Goal: Answer question/provide support: Share knowledge or assist other users

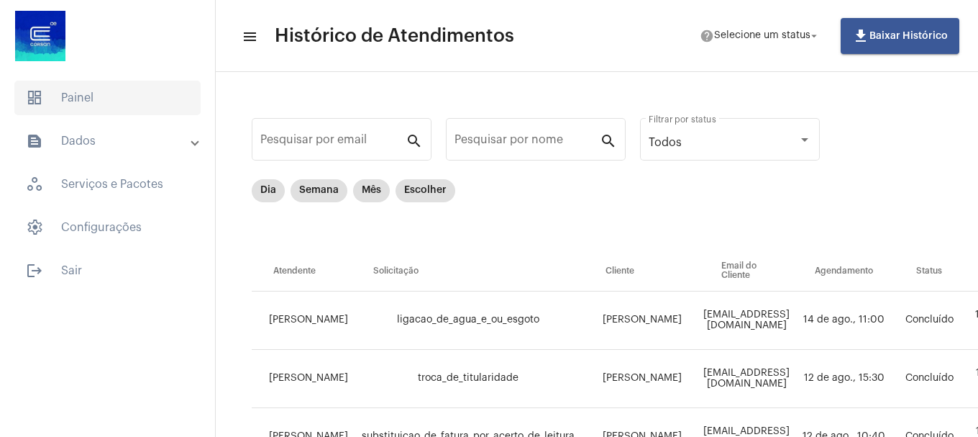
click at [65, 96] on span "dashboard Painel" at bounding box center [107, 98] width 186 height 35
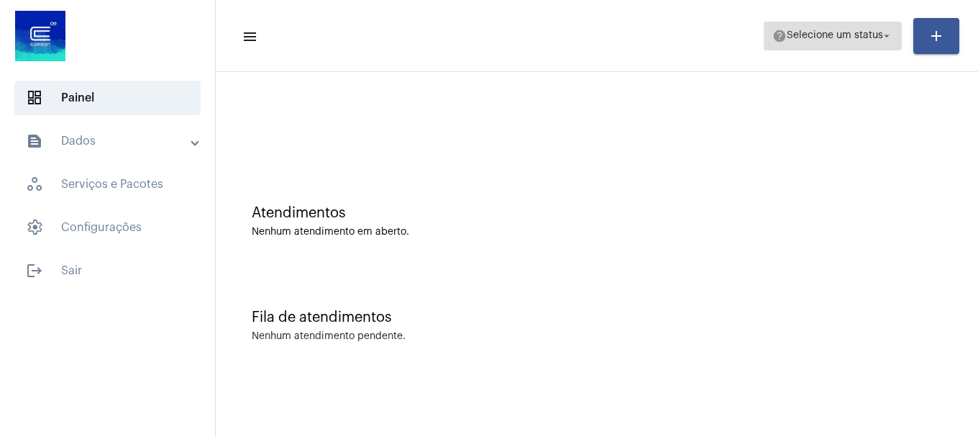
click at [868, 45] on span "help Selecione um status arrow_drop_down" at bounding box center [833, 35] width 121 height 26
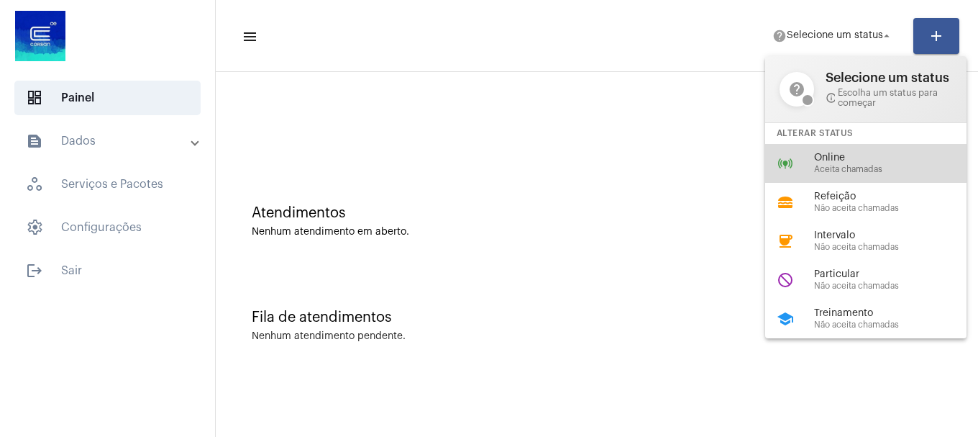
click at [819, 157] on span "Online" at bounding box center [896, 158] width 164 height 11
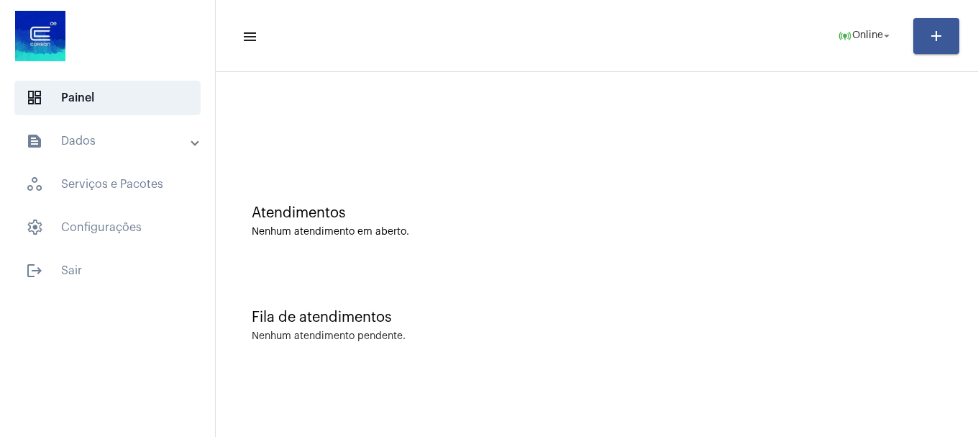
click at [139, 140] on mat-panel-title "text_snippet_outlined Dados" at bounding box center [109, 140] width 166 height 17
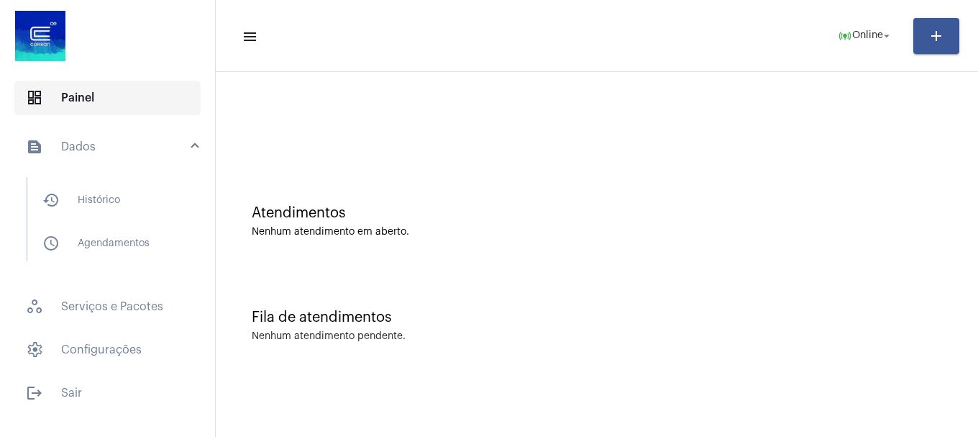
click at [140, 105] on span "dashboard Painel" at bounding box center [107, 98] width 186 height 35
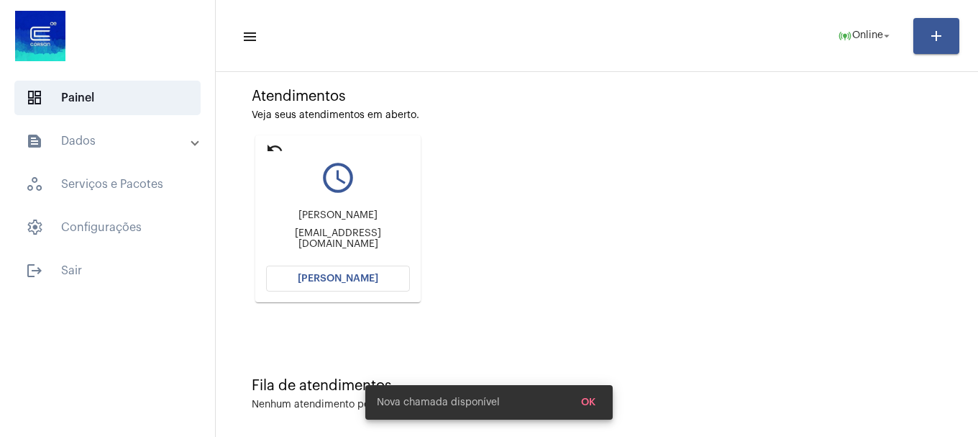
scroll to position [126, 0]
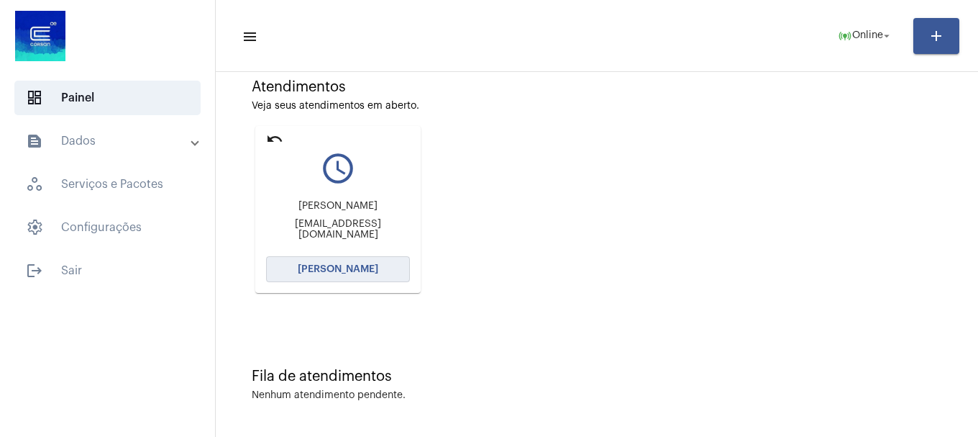
click at [377, 260] on button "[PERSON_NAME]" at bounding box center [338, 269] width 144 height 26
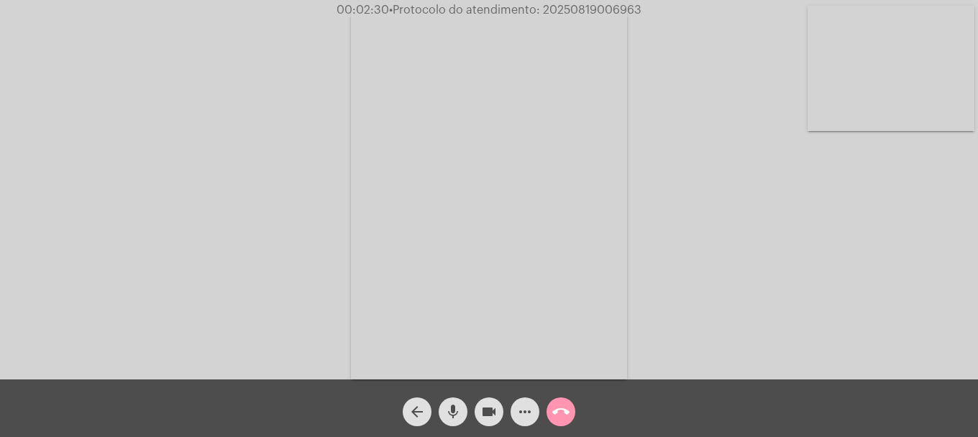
click at [934, 100] on video at bounding box center [891, 68] width 167 height 125
click at [489, 417] on mat-icon "videocam" at bounding box center [489, 411] width 17 height 17
click at [462, 417] on button "mic" at bounding box center [453, 411] width 29 height 29
click at [451, 406] on mat-icon "mic_off" at bounding box center [453, 411] width 17 height 17
click at [501, 404] on button "videocam_off" at bounding box center [489, 411] width 29 height 29
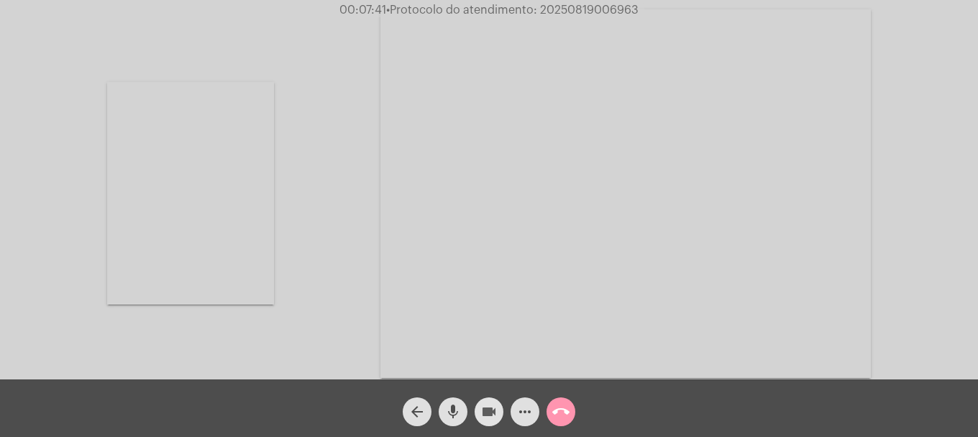
click at [488, 407] on mat-icon "videocam" at bounding box center [489, 411] width 17 height 17
click at [463, 407] on button "mic" at bounding box center [453, 411] width 29 height 29
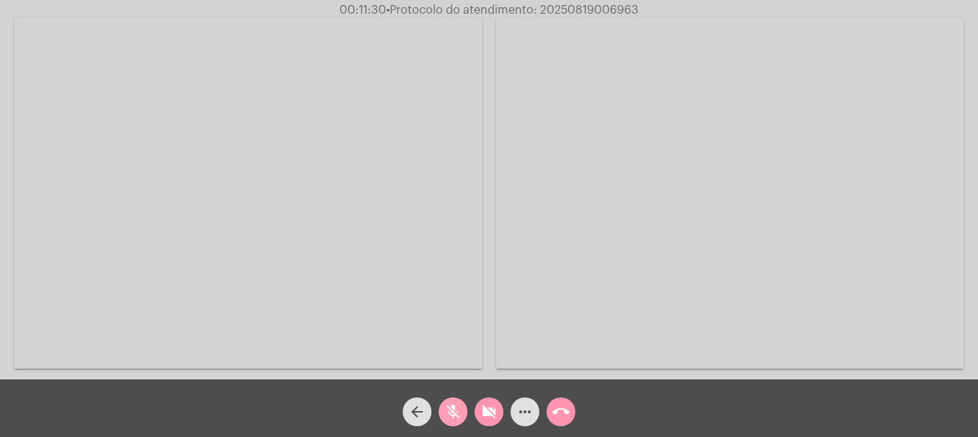
click at [457, 412] on mat-icon "mic_off" at bounding box center [453, 411] width 17 height 17
click at [486, 412] on mat-icon "videocam_off" at bounding box center [489, 411] width 17 height 17
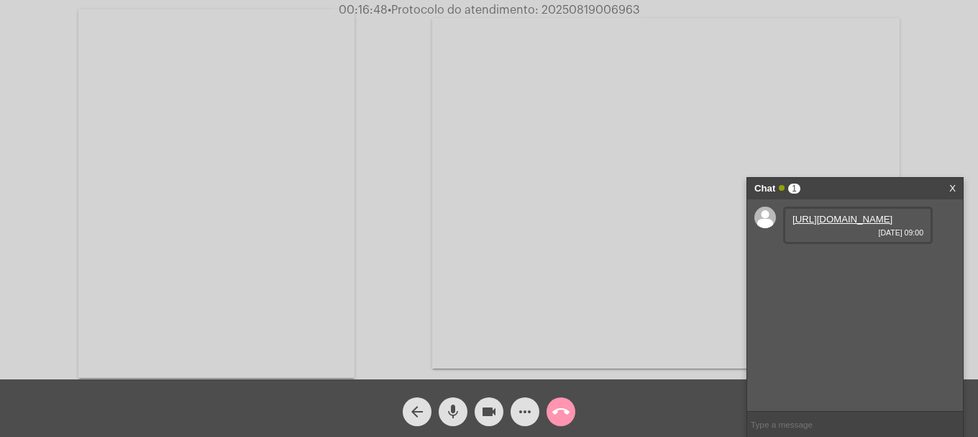
click at [847, 224] on link "[URL][DOMAIN_NAME]" at bounding box center [843, 219] width 100 height 11
click at [886, 265] on link "[URL][DOMAIN_NAME]" at bounding box center [843, 260] width 100 height 11
click at [870, 306] on link "[URL][DOMAIN_NAME]" at bounding box center [843, 301] width 100 height 11
click at [569, 6] on span "• Protocolo do atendimento: 20250819006963" at bounding box center [512, 10] width 253 height 12
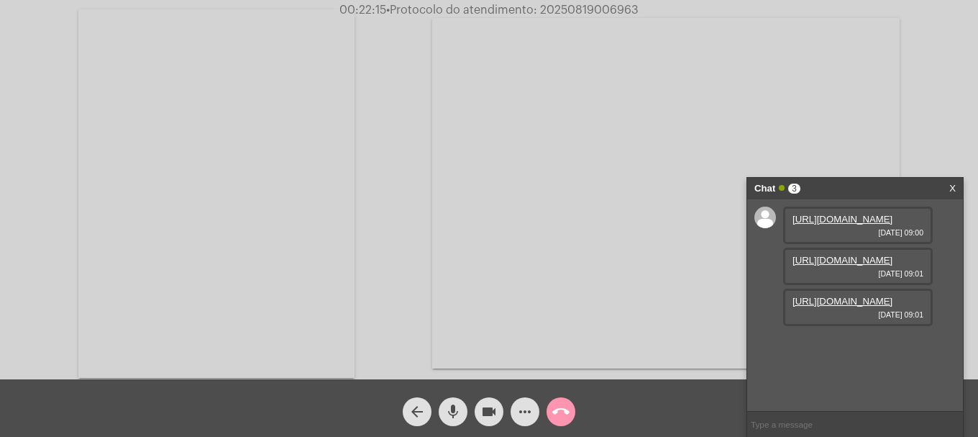
click at [569, 6] on span "• Protocolo do atendimento: 20250819006963" at bounding box center [512, 10] width 253 height 12
copy span "20250819006963"
click at [799, 432] on input "text" at bounding box center [856, 424] width 216 height 25
paste input "20250819006963"
type input "20250819006963"
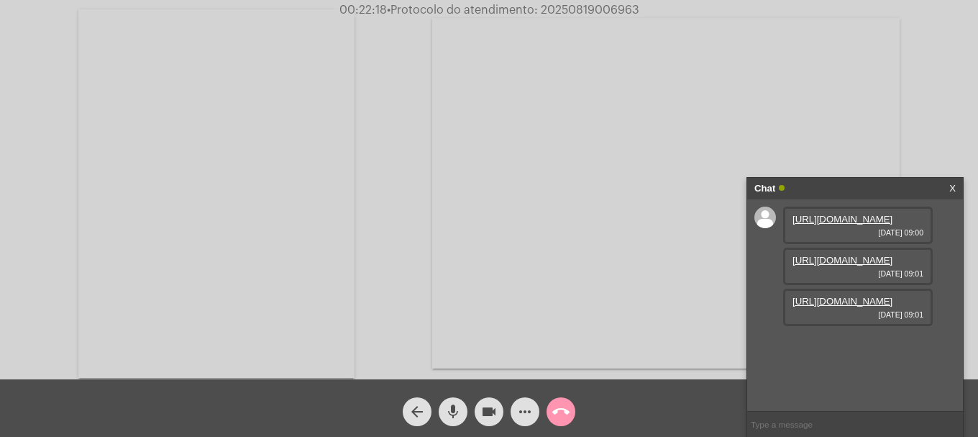
scroll to position [53, 0]
click at [573, 410] on button "call_end" at bounding box center [561, 411] width 29 height 29
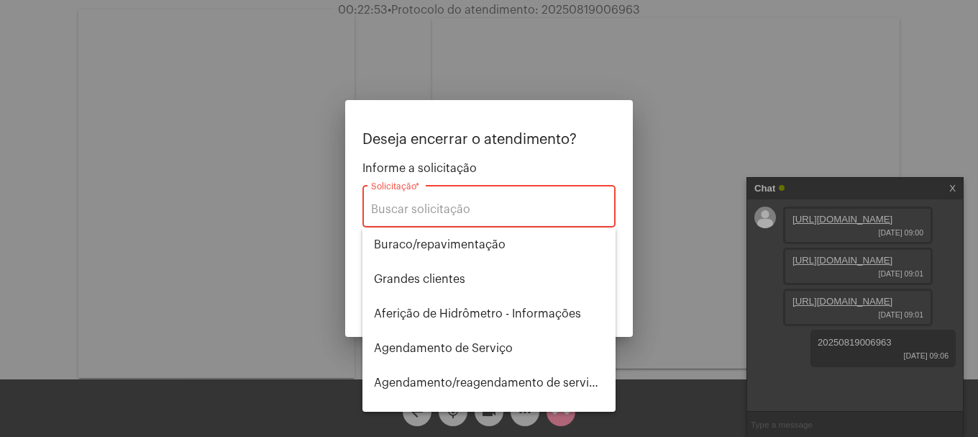
click at [450, 191] on div "Solicitação *" at bounding box center [489, 204] width 236 height 45
click at [447, 204] on input "Solicitação *" at bounding box center [489, 209] width 236 height 13
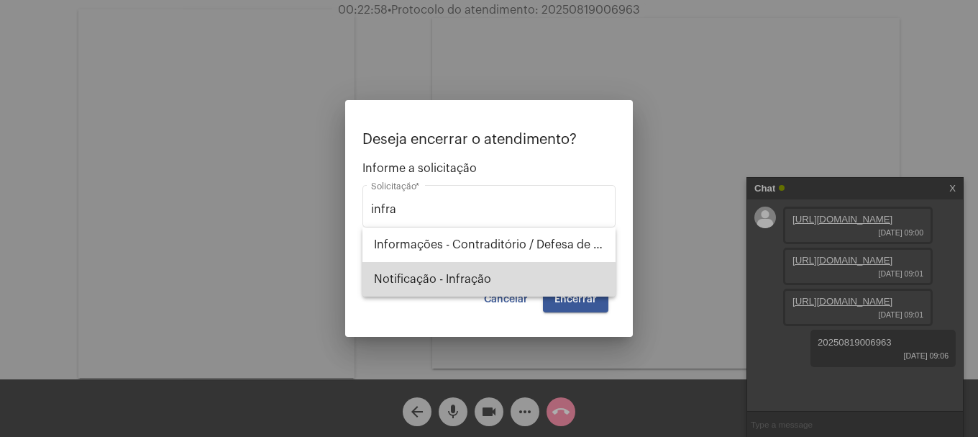
click at [452, 289] on span "Notificação - Infração" at bounding box center [489, 279] width 230 height 35
type input "Notificação - Infração"
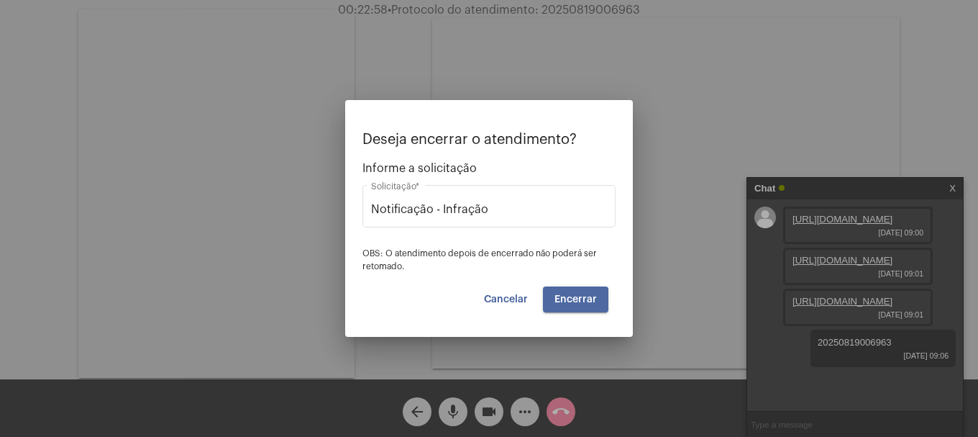
click at [569, 301] on span "Encerrar" at bounding box center [576, 299] width 42 height 10
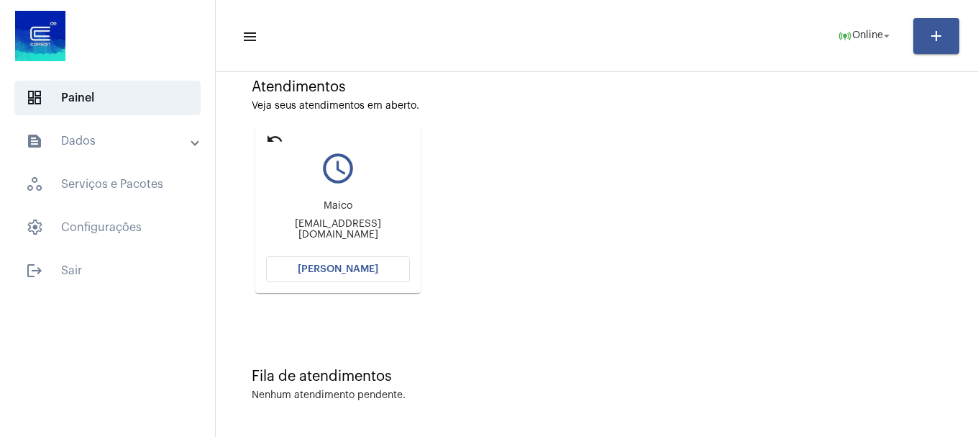
scroll to position [54, 0]
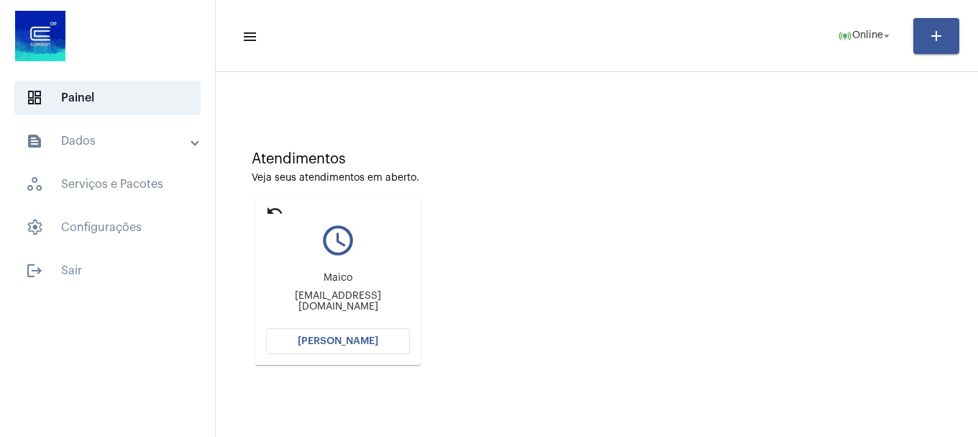
click at [342, 344] on span "[PERSON_NAME]" at bounding box center [338, 341] width 81 height 10
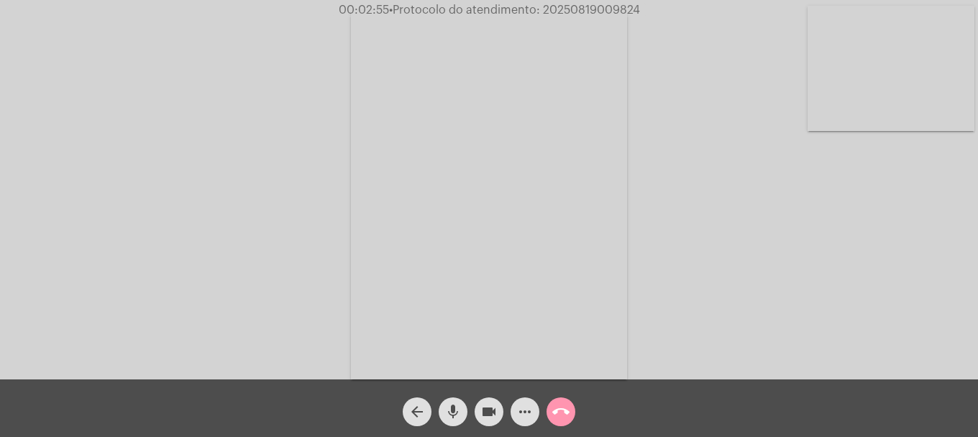
click at [881, 110] on video at bounding box center [891, 68] width 167 height 125
click at [493, 422] on span "videocam" at bounding box center [489, 411] width 17 height 29
click at [458, 407] on mat-icon "mic" at bounding box center [453, 411] width 17 height 17
click at [490, 423] on span "videocam_off" at bounding box center [489, 411] width 17 height 29
click at [460, 419] on mat-icon "mic_off" at bounding box center [453, 411] width 17 height 17
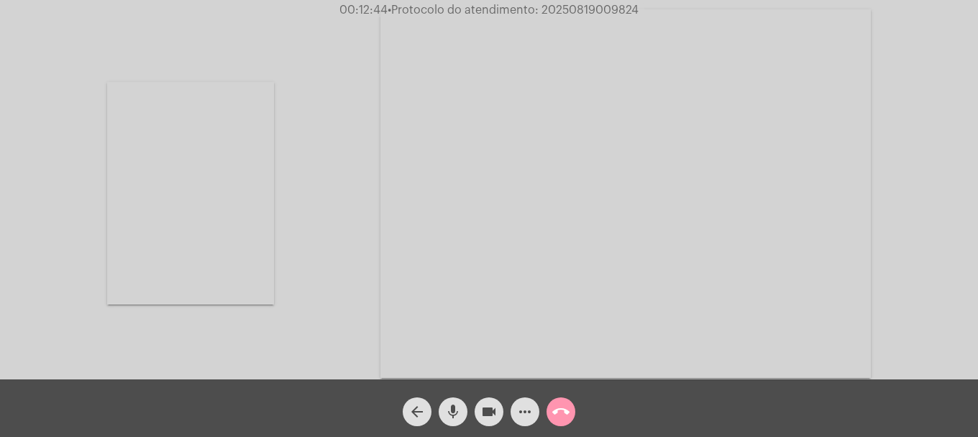
drag, startPoint x: 543, startPoint y: 7, endPoint x: 552, endPoint y: 6, distance: 8.7
click at [547, 6] on span "• Protocolo do atendimento: 20250819009824" at bounding box center [513, 10] width 251 height 12
click at [552, 6] on span "• Protocolo do atendimento: 20250819009824" at bounding box center [513, 10] width 251 height 12
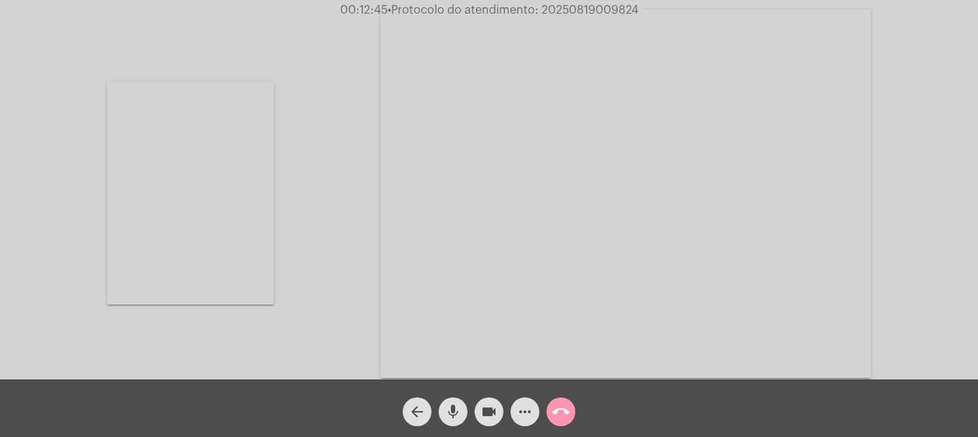
click at [552, 6] on span "• Protocolo do atendimento: 20250819009824" at bounding box center [513, 10] width 251 height 12
click at [559, 12] on span "• Protocolo do atendimento: 20250819009824" at bounding box center [513, 10] width 251 height 12
click at [515, 414] on button "more_horiz" at bounding box center [525, 411] width 29 height 29
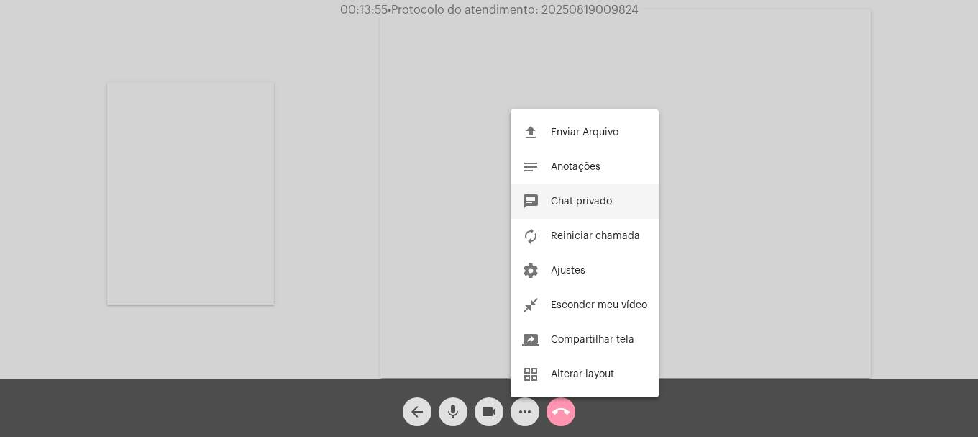
click at [605, 205] on span "Chat privado" at bounding box center [581, 201] width 61 height 10
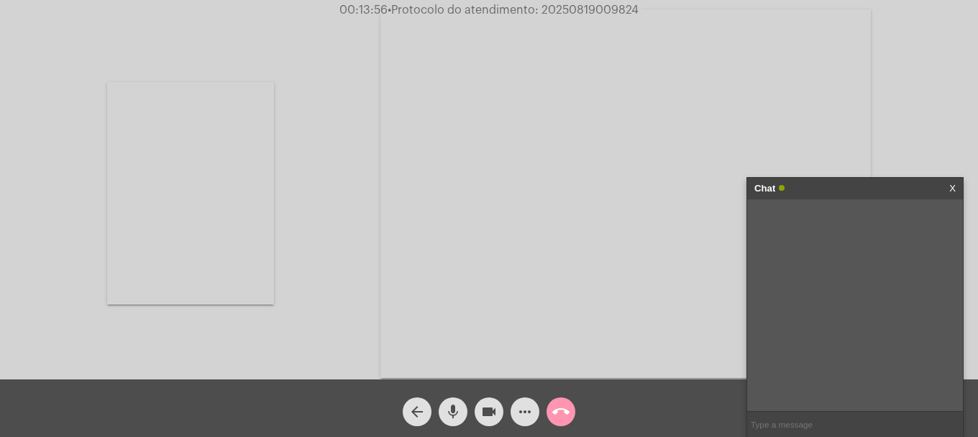
click at [864, 428] on input "text" at bounding box center [856, 424] width 216 height 25
paste input "20250819009824"
type input "20250819009824"
click at [561, 401] on span "call_end" at bounding box center [561, 411] width 17 height 29
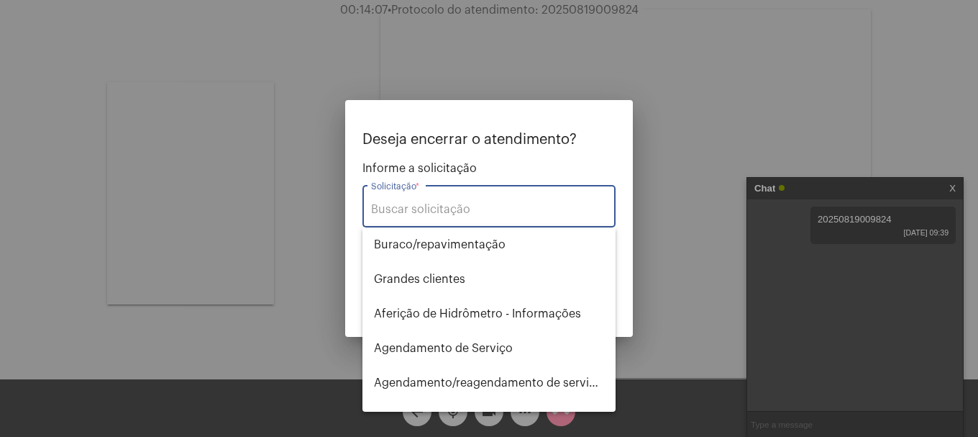
click at [477, 212] on input "Solicitação *" at bounding box center [489, 209] width 236 height 13
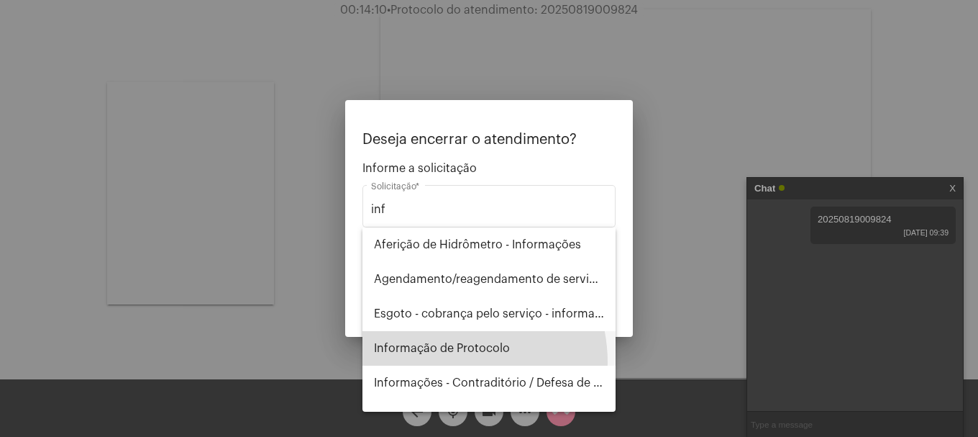
click at [448, 362] on span "Informação de Protocolo" at bounding box center [489, 348] width 230 height 35
type input "Informação de Protocolo"
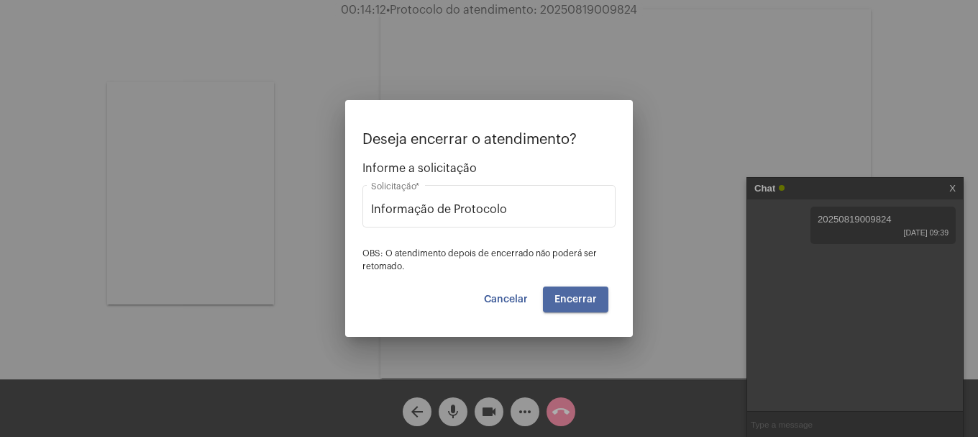
click at [603, 294] on button "Encerrar" at bounding box center [575, 299] width 65 height 26
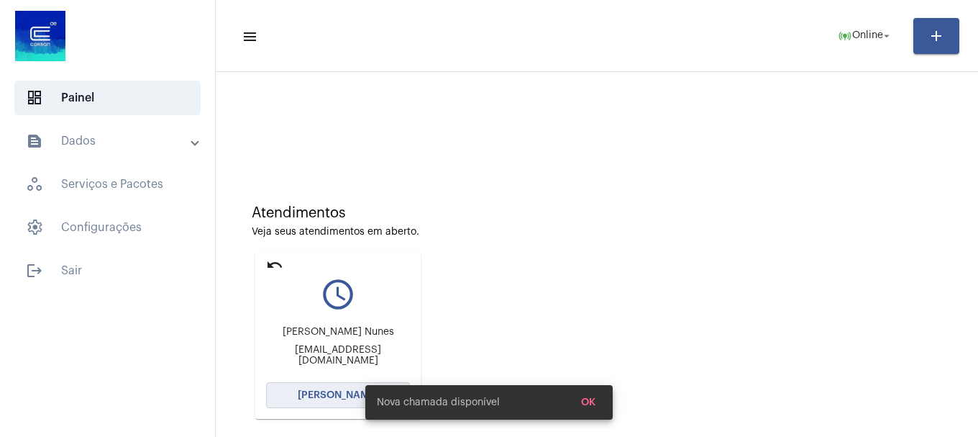
click at [344, 395] on span "[PERSON_NAME]" at bounding box center [338, 395] width 81 height 10
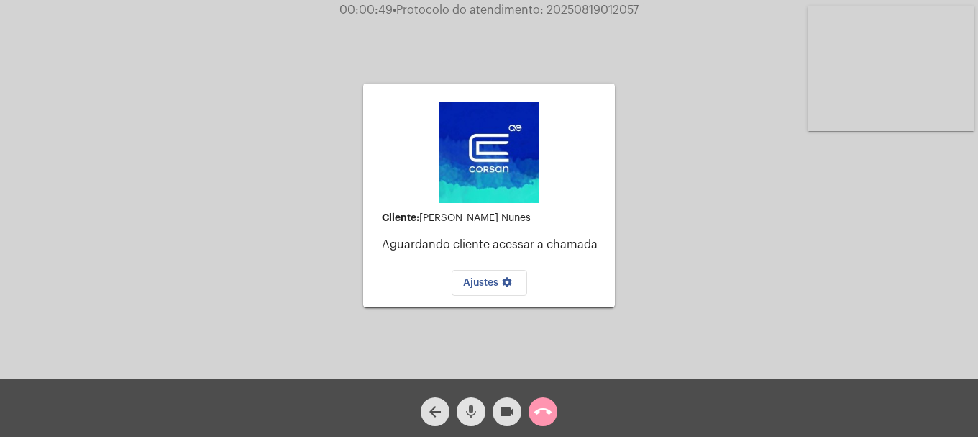
click at [475, 412] on mat-icon "mic" at bounding box center [471, 411] width 17 height 17
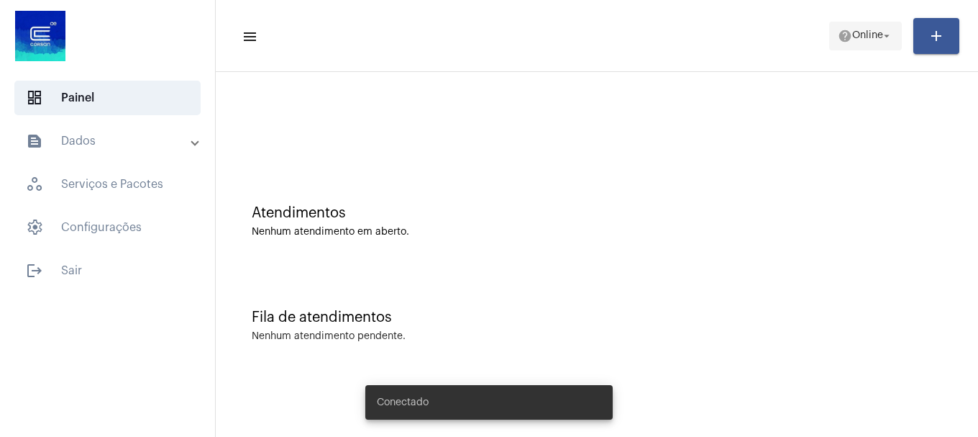
click at [886, 27] on span "help Online arrow_drop_down" at bounding box center [865, 35] width 55 height 26
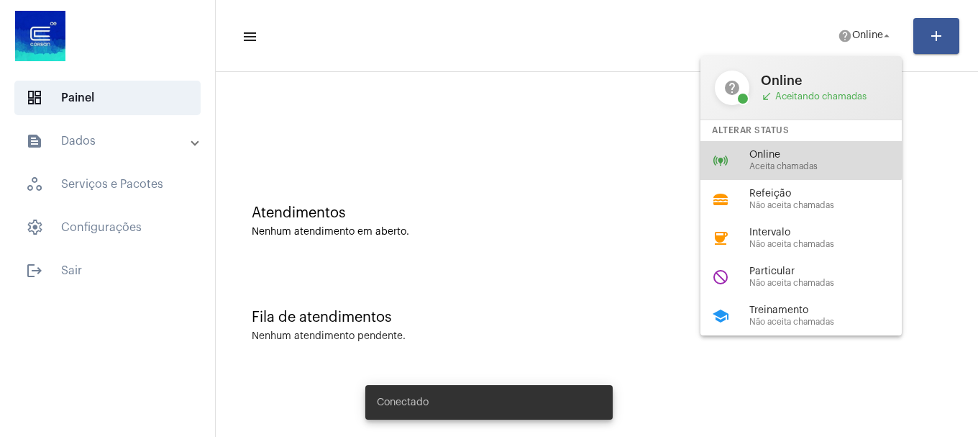
click at [791, 145] on div "online_prediction Online Aceita chamadas" at bounding box center [813, 160] width 224 height 39
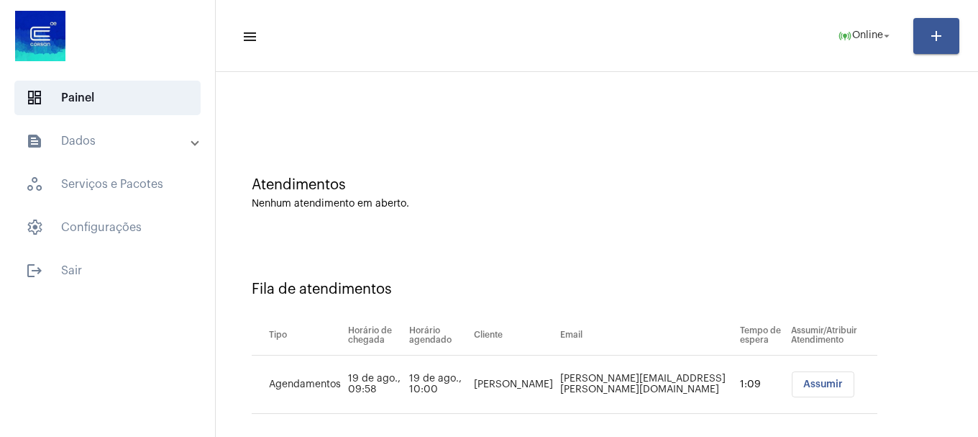
scroll to position [44, 0]
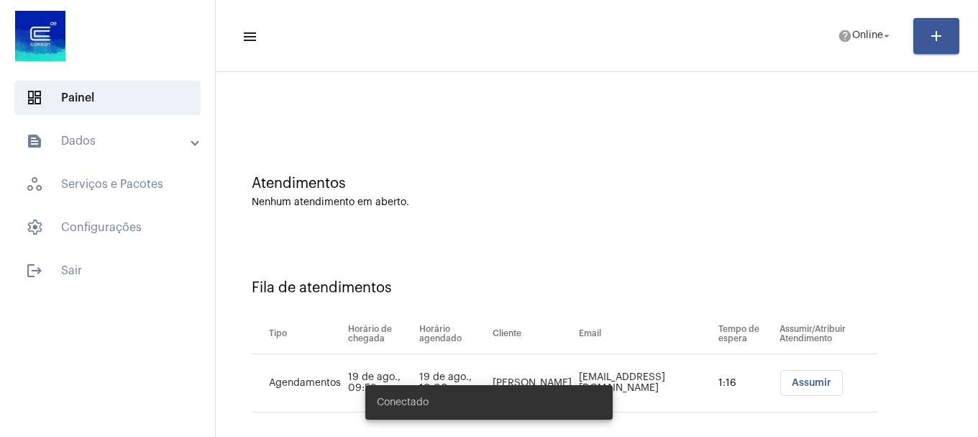
scroll to position [44, 0]
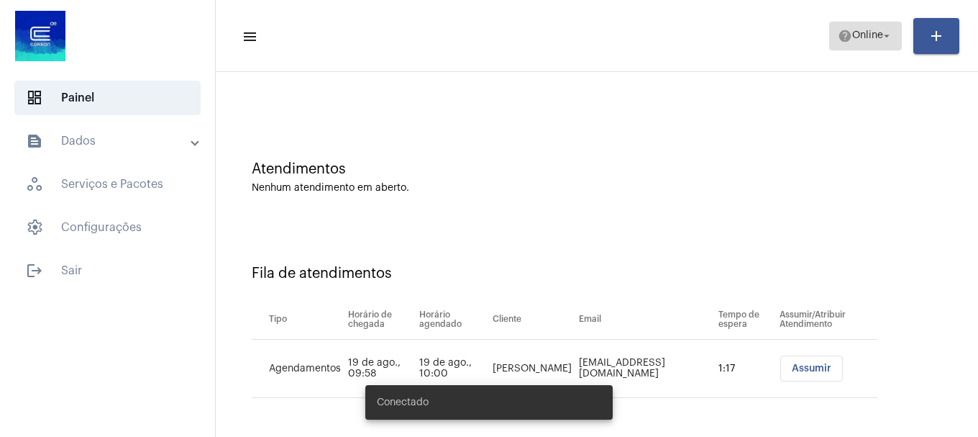
click at [854, 42] on span "help Online arrow_drop_down" at bounding box center [865, 35] width 55 height 26
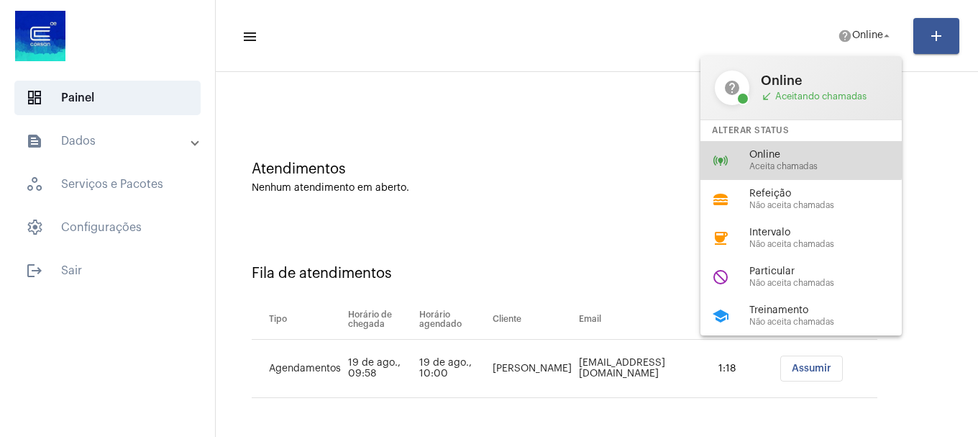
click at [770, 150] on span "Online" at bounding box center [832, 155] width 164 height 11
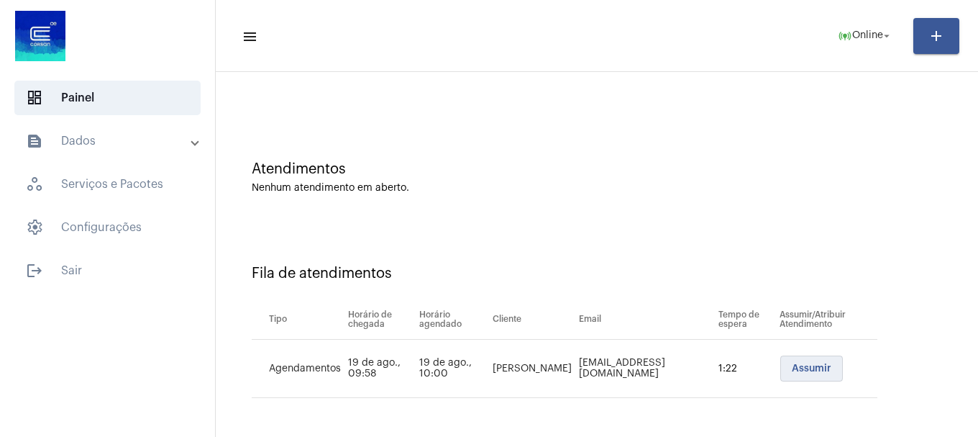
click at [804, 376] on button "Assumir" at bounding box center [812, 368] width 63 height 26
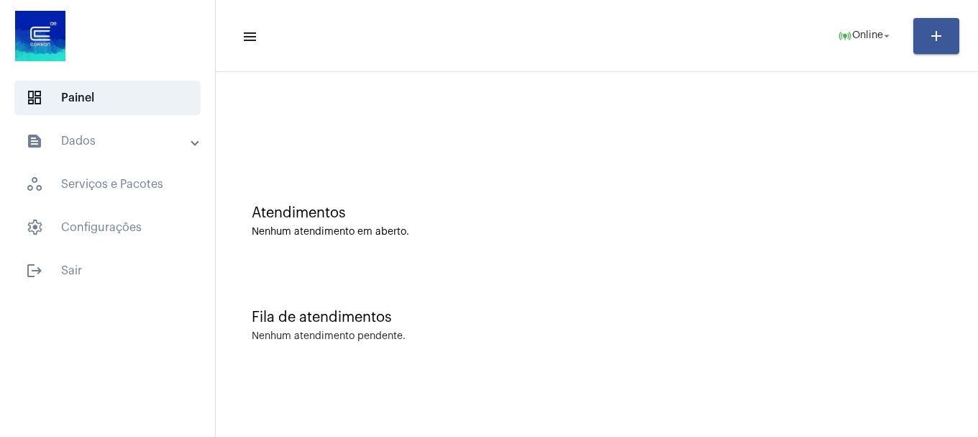
scroll to position [0, 0]
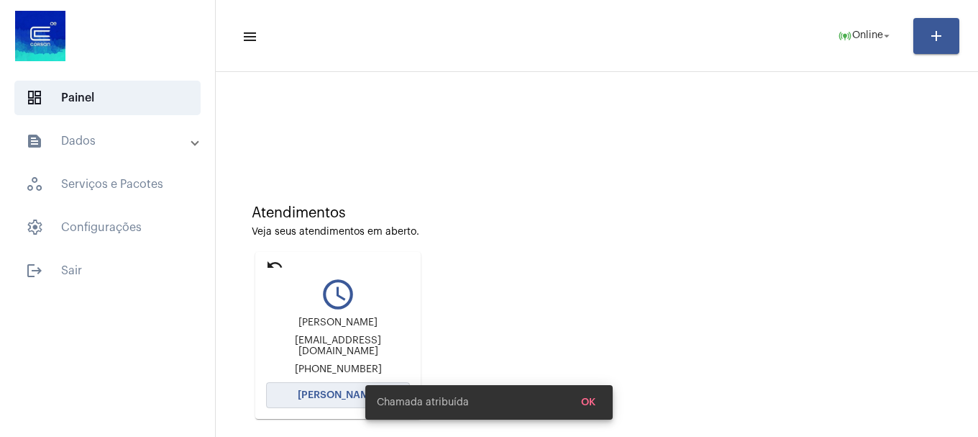
click at [345, 390] on span "[PERSON_NAME]" at bounding box center [338, 395] width 81 height 10
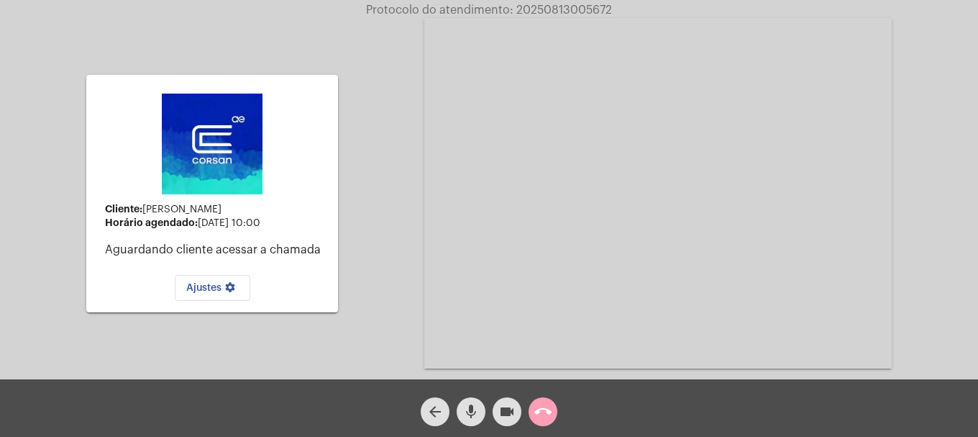
click at [556, 409] on button "call_end" at bounding box center [543, 411] width 29 height 29
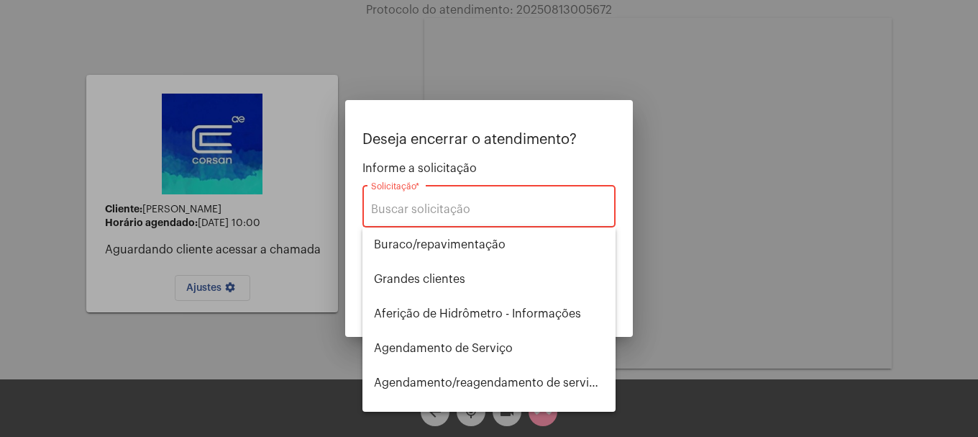
click at [466, 196] on div "Solicitação *" at bounding box center [489, 204] width 236 height 45
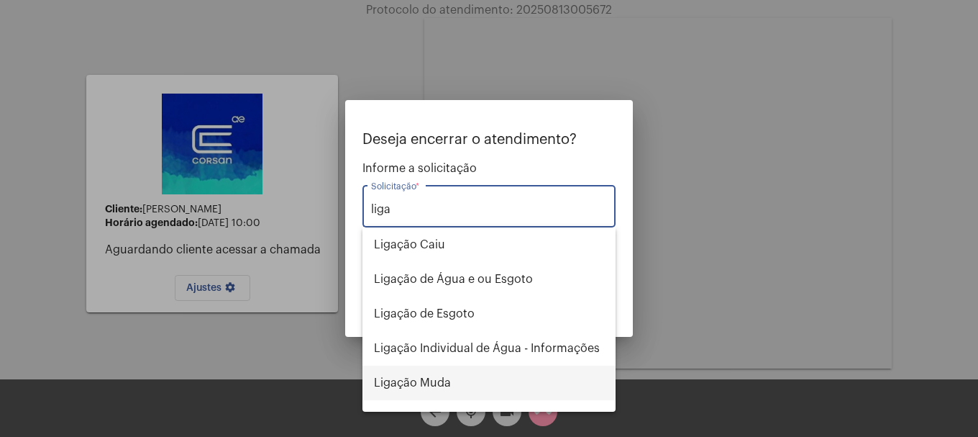
click at [472, 370] on span "Ligação Muda" at bounding box center [489, 382] width 230 height 35
type input "Ligação Muda"
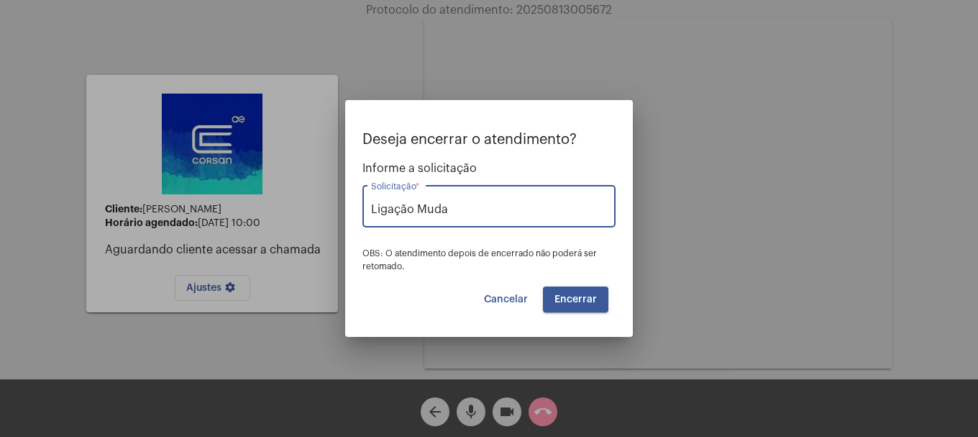
click at [582, 289] on button "Encerrar" at bounding box center [575, 299] width 65 height 26
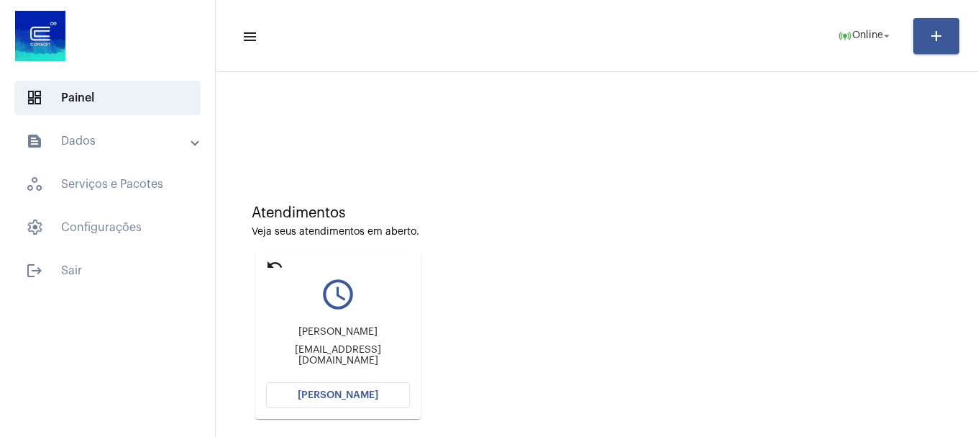
click at [284, 263] on mat-card "undo query_builder Marta Regina Mendes da Silva Santos martamendes.078@gmail.co…" at bounding box center [337, 335] width 165 height 167
click at [276, 265] on mat-icon "undo" at bounding box center [274, 264] width 17 height 17
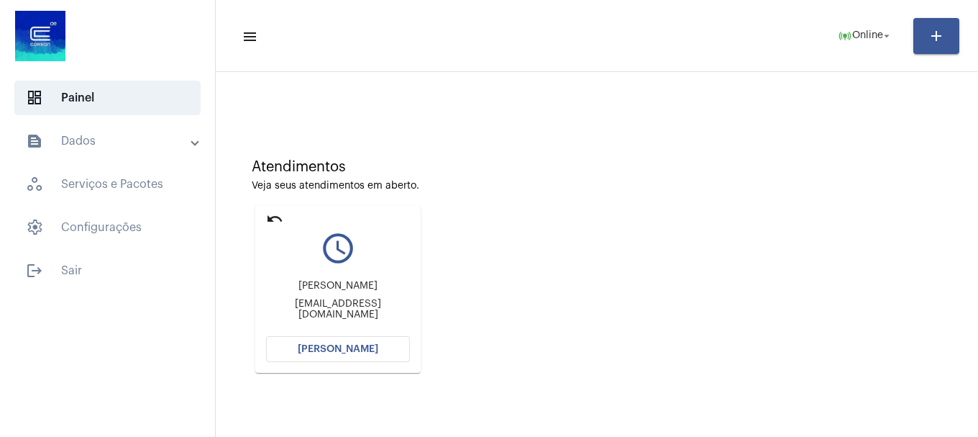
scroll to position [126, 0]
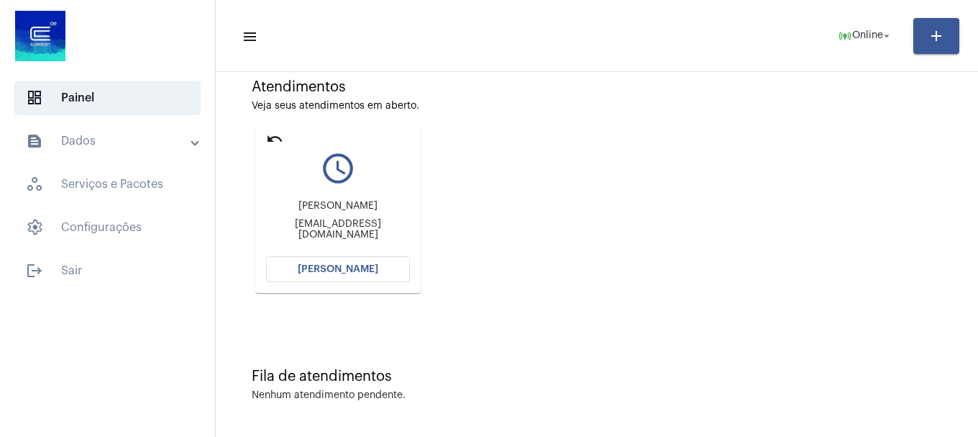
click at [394, 278] on button "[PERSON_NAME]" at bounding box center [338, 269] width 144 height 26
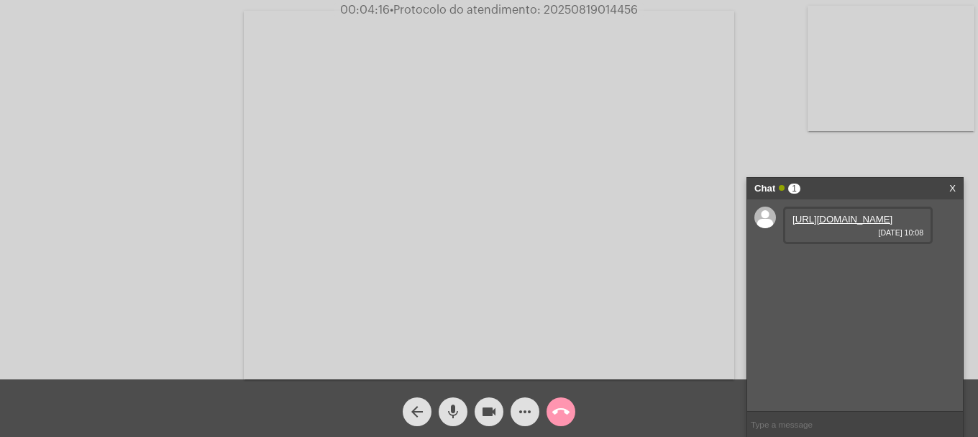
click at [463, 412] on button "mic" at bounding box center [453, 411] width 29 height 29
click at [833, 220] on link "https://neft-transfer-bucket.s3.amazonaws.com/temp-33a3044a-0a86-1106-8afb-69f2…" at bounding box center [843, 219] width 100 height 11
click at [843, 265] on link "https://neft-transfer-bucket.s3.amazonaws.com/temp-9d3d2e9f-7041-63e9-f71f-026b…" at bounding box center [843, 260] width 100 height 11
click at [832, 306] on link "https://neft-transfer-bucket.s3.amazonaws.com/temp-e6201a19-740b-62b2-1517-eb9b…" at bounding box center [843, 301] width 100 height 11
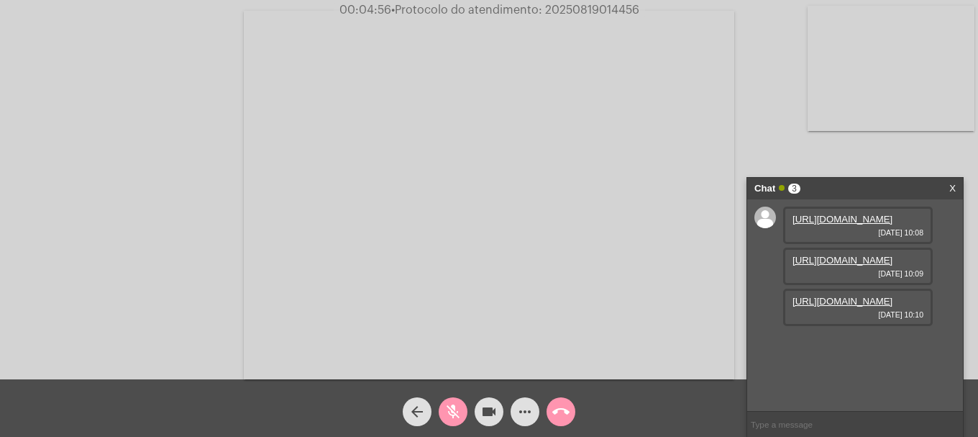
click at [457, 411] on mat-icon "mic_off" at bounding box center [453, 411] width 17 height 17
click at [833, 348] on link "https://neft-transfer-bucket.s3.amazonaws.com/temp-fbeeb40f-e1ad-da2f-9968-dbbf…" at bounding box center [843, 342] width 100 height 11
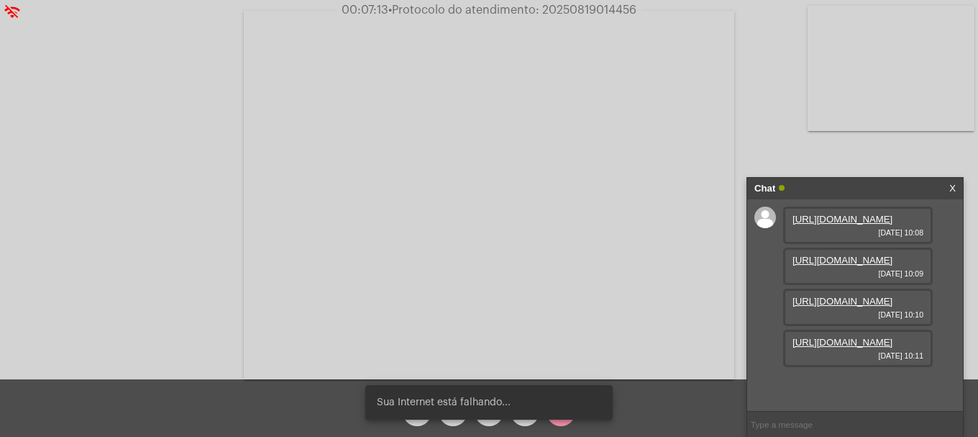
click at [803, 424] on input "text" at bounding box center [856, 424] width 216 height 25
type input "oi"
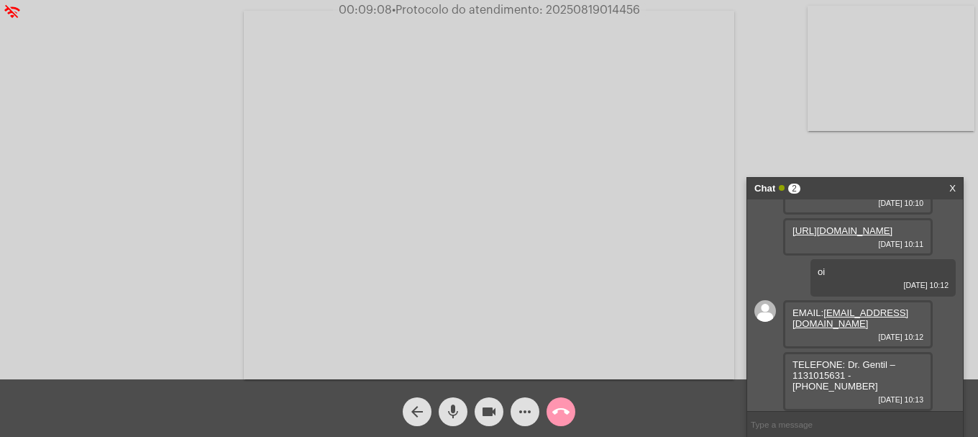
scroll to position [241, 0]
drag, startPoint x: 834, startPoint y: 338, endPoint x: 783, endPoint y: 324, distance: 53.1
click at [783, 324] on div "https://neft-transfer-bucket.s3.amazonaws.com/temp-33a3044a-0a86-1106-8afb-69f2…" at bounding box center [856, 305] width 216 height 212
click at [812, 340] on div "EMAIL: assessoria@pelpatrimonio.com.br 19/08/2025 10:12" at bounding box center [859, 324] width 150 height 48
drag, startPoint x: 829, startPoint y: 335, endPoint x: 787, endPoint y: 325, distance: 42.9
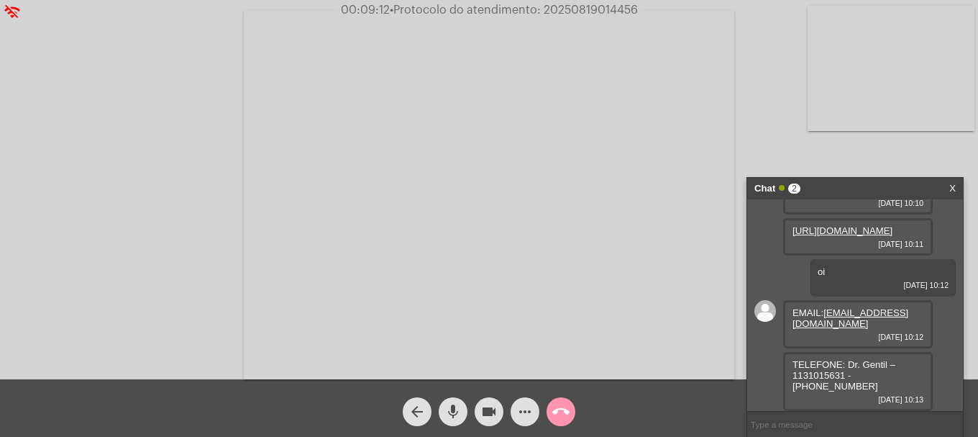
click at [787, 325] on div "EMAIL: assessoria@pelpatrimonio.com.br 19/08/2025 10:12" at bounding box center [859, 324] width 150 height 48
copy link "assessoria@pelpatrimonio.com.br"
drag, startPoint x: 853, startPoint y: 387, endPoint x: 921, endPoint y: 383, distance: 67.7
click at [921, 383] on div "TELEFONE: Dr. Gentil – 1131015631 - 11-99214-6114 19/08/2025 10:13" at bounding box center [859, 381] width 150 height 59
copy span "11-99214-6114"
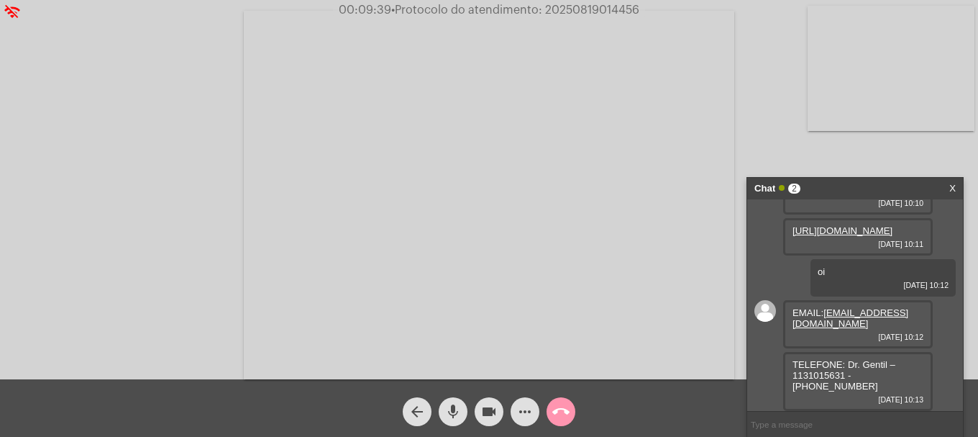
click at [840, 424] on input "text" at bounding box center [856, 424] width 216 height 25
paste input "11-99214-6114"
click at [789, 423] on input "11-99214-6114" at bounding box center [856, 424] width 216 height 25
drag, startPoint x: 822, startPoint y: 423, endPoint x: 725, endPoint y: 424, distance: 96.4
click at [725, 424] on app-call "wifi_off 00:09:45 • Protocolo do atendimento: 20250819014456 Acessando Câmera e…" at bounding box center [489, 218] width 978 height 437
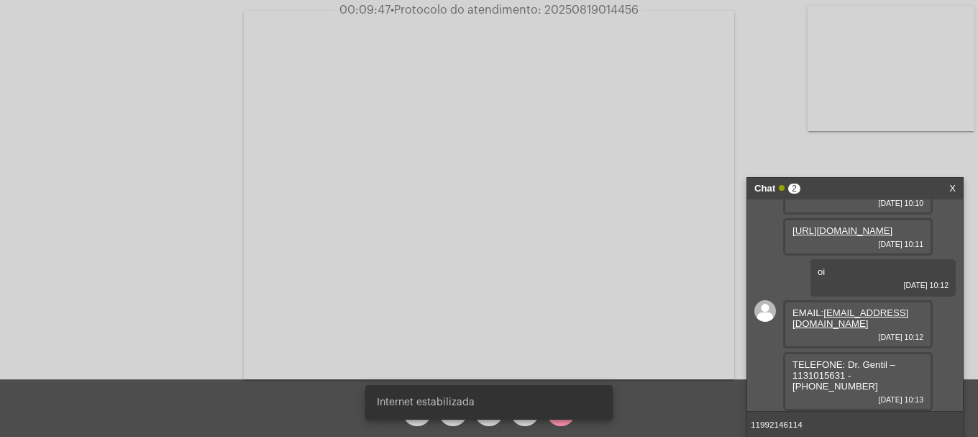
type input "11992146114"
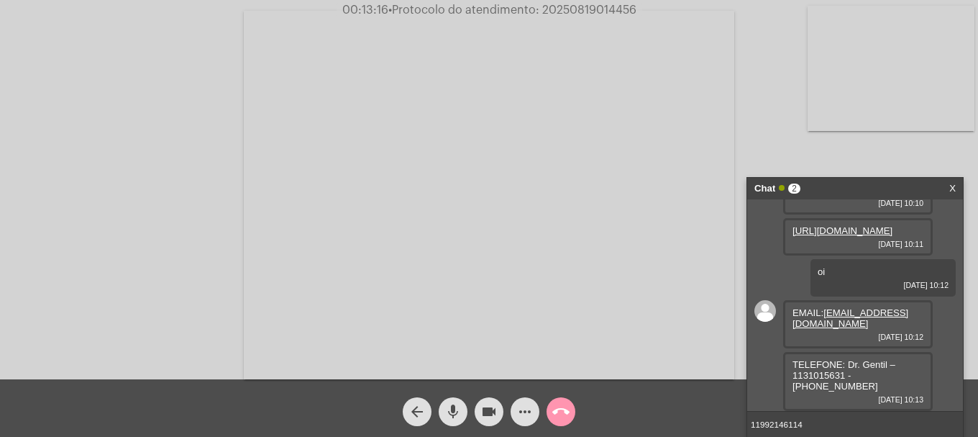
click at [527, 407] on mat-icon "more_horiz" at bounding box center [525, 411] width 17 height 17
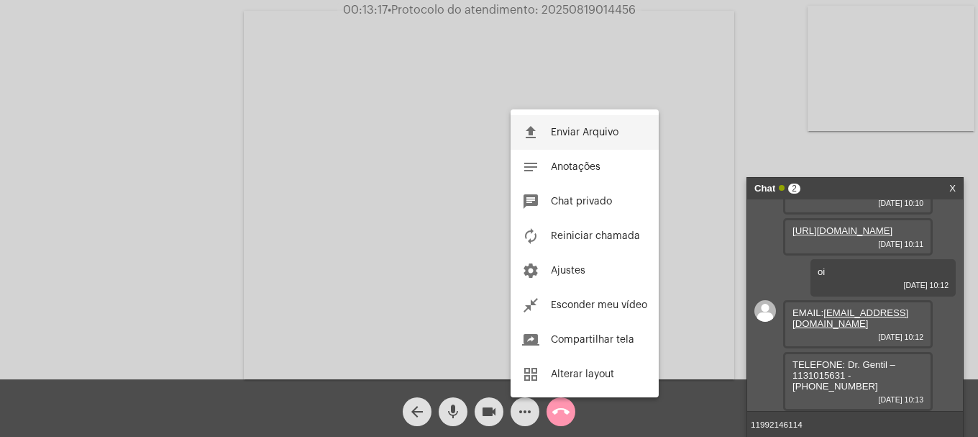
click at [563, 124] on button "file_upload Enviar Arquivo" at bounding box center [585, 132] width 148 height 35
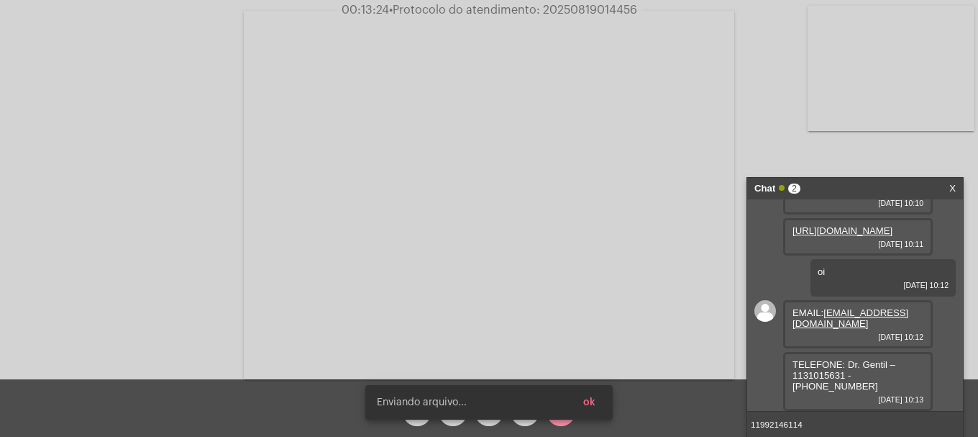
scroll to position [314, 0]
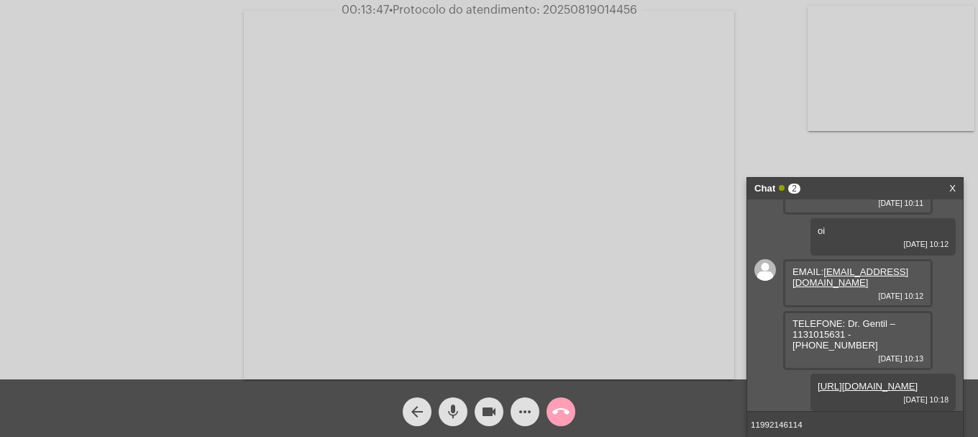
click at [556, 415] on mat-icon "call_end" at bounding box center [561, 411] width 17 height 17
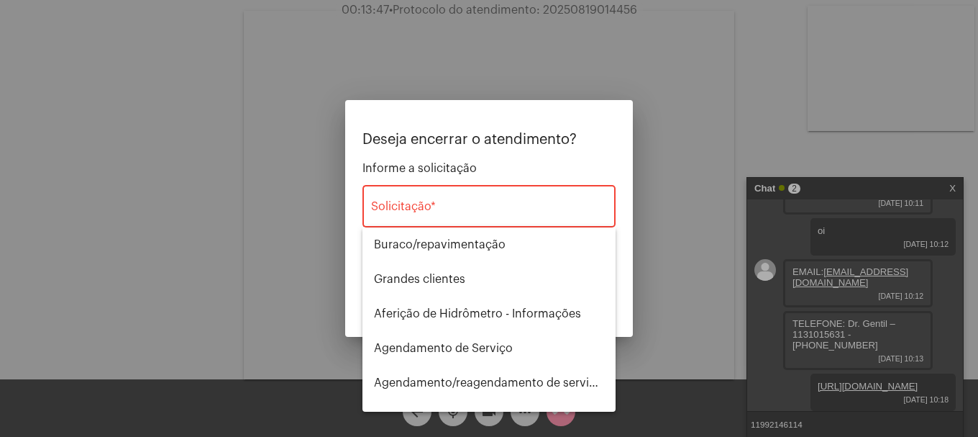
click at [489, 195] on div "Solicitação *" at bounding box center [489, 204] width 236 height 45
click at [489, 219] on div "Solicitação *" at bounding box center [489, 204] width 236 height 45
click at [499, 214] on input "Solicitação *" at bounding box center [489, 209] width 236 height 13
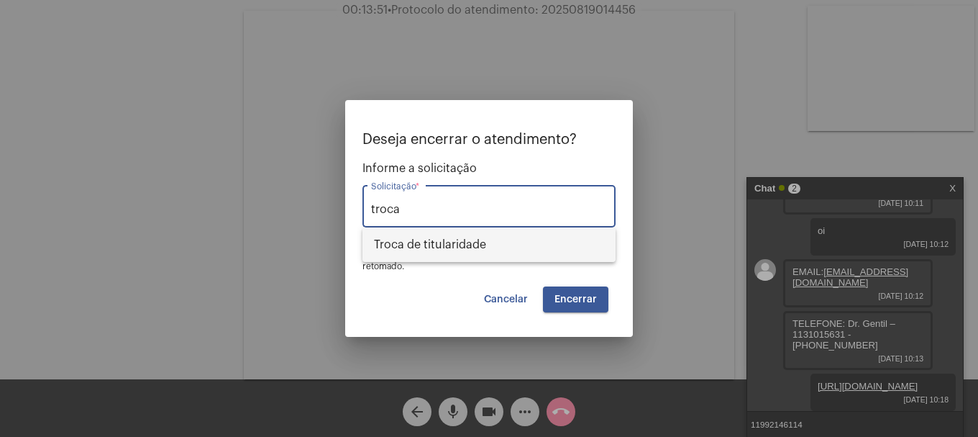
click at [496, 241] on span "Troca de titularidade" at bounding box center [489, 244] width 230 height 35
type input "Troca de titularidade"
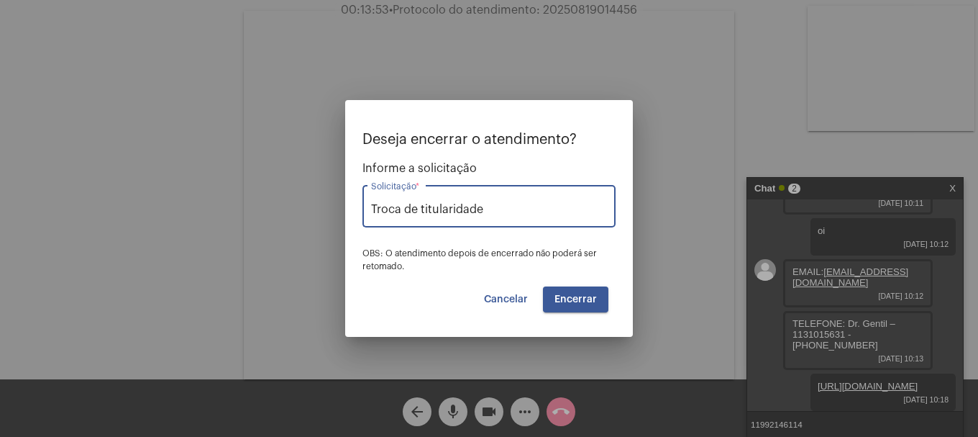
click at [579, 298] on span "Encerrar" at bounding box center [576, 299] width 42 height 10
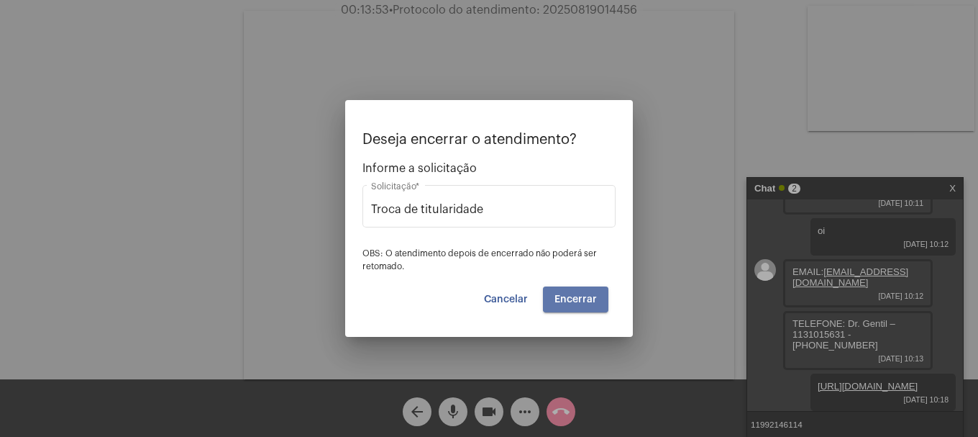
click at [579, 298] on span "Encerrar" at bounding box center [576, 299] width 42 height 10
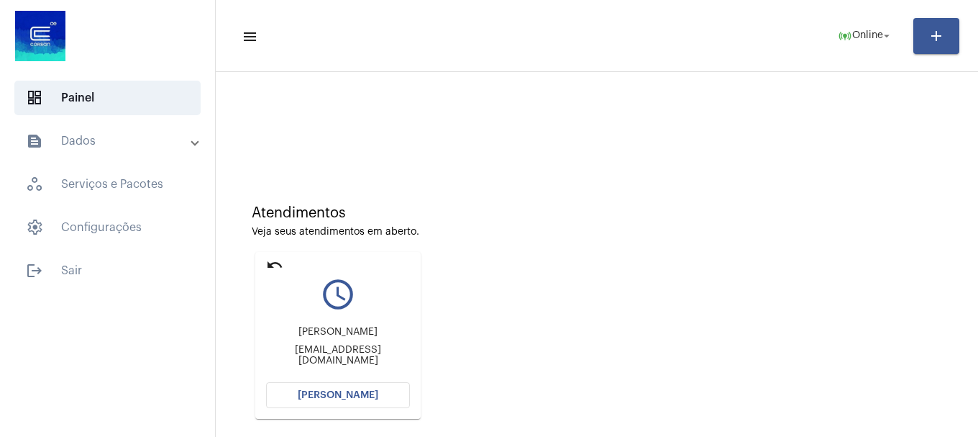
click at [277, 257] on mat-icon "undo" at bounding box center [274, 264] width 17 height 17
click at [855, 26] on span "online_prediction Online arrow_drop_down" at bounding box center [865, 35] width 55 height 26
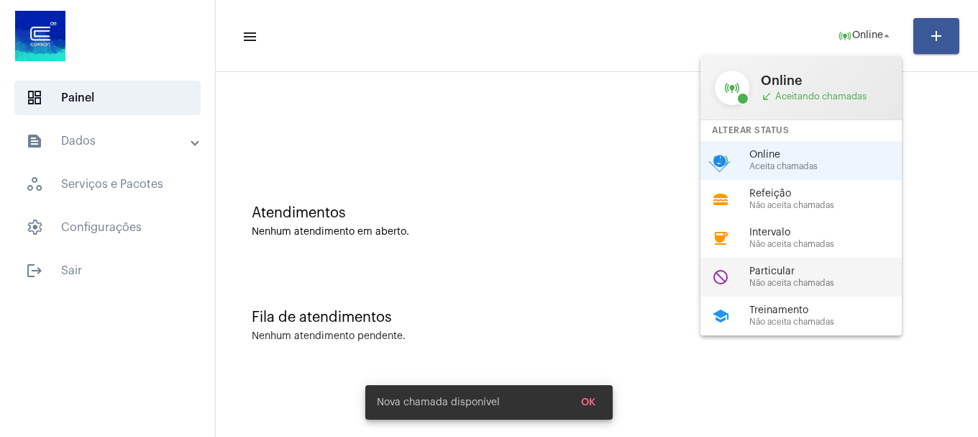
click at [802, 281] on span "Não aceita chamadas" at bounding box center [832, 282] width 164 height 9
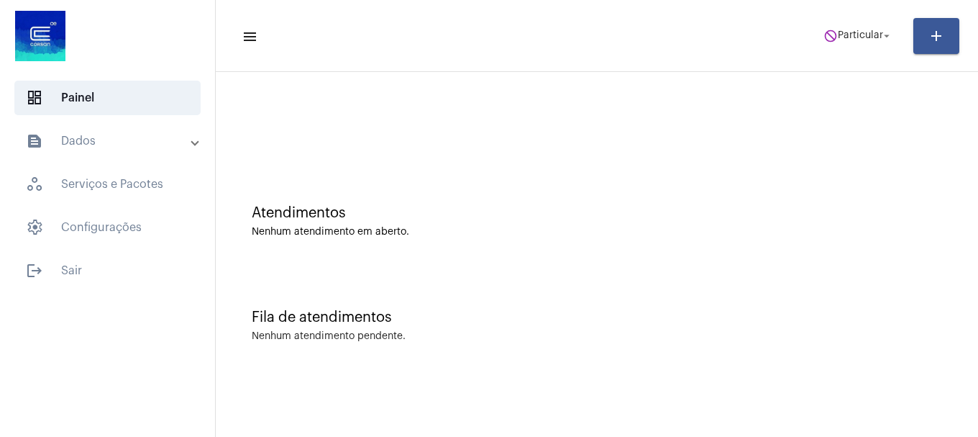
click at [853, 19] on mat-toolbar-row "menu do_not_disturb Particular arrow_drop_down add" at bounding box center [597, 36] width 763 height 46
click at [859, 32] on span "Particular" at bounding box center [860, 36] width 45 height 10
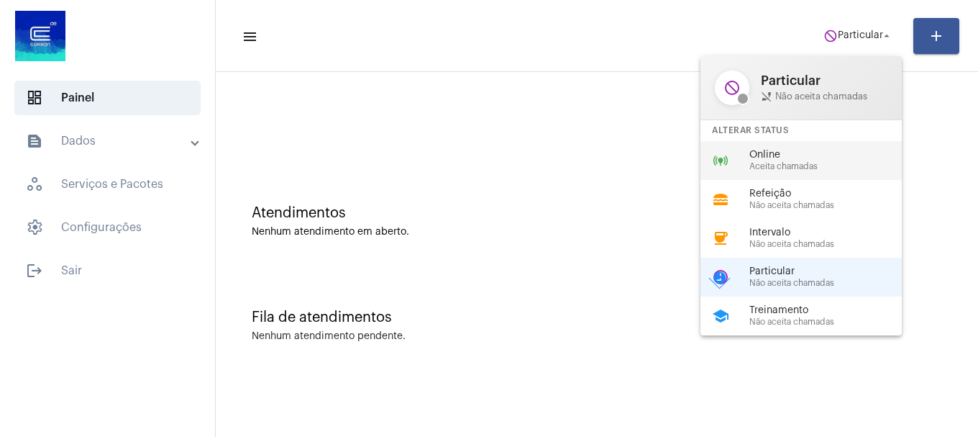
click at [791, 163] on span "Aceita chamadas" at bounding box center [832, 166] width 164 height 9
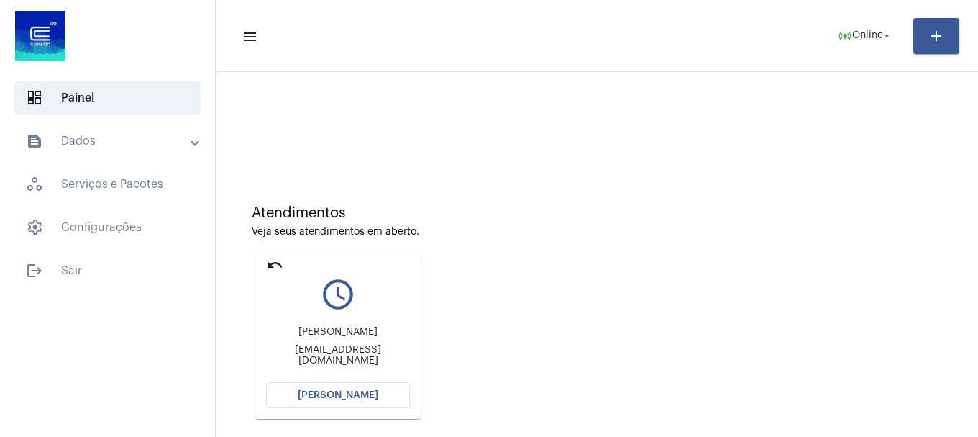
scroll to position [72, 0]
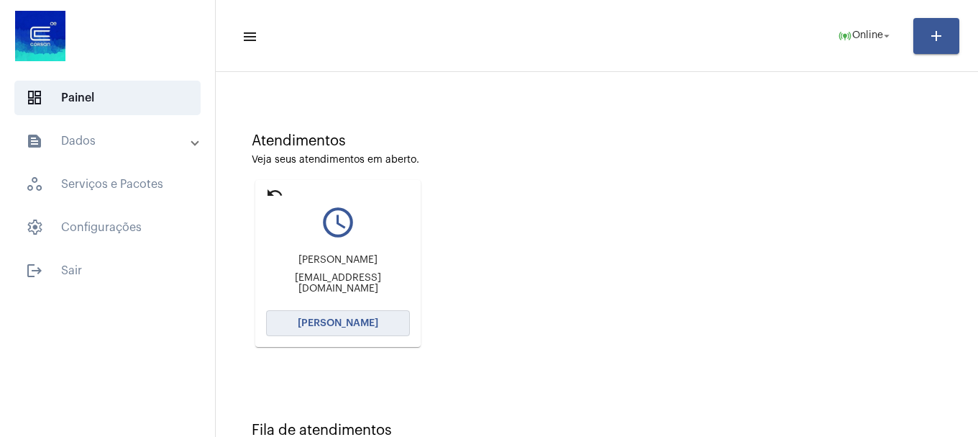
click at [389, 319] on button "[PERSON_NAME]" at bounding box center [338, 323] width 144 height 26
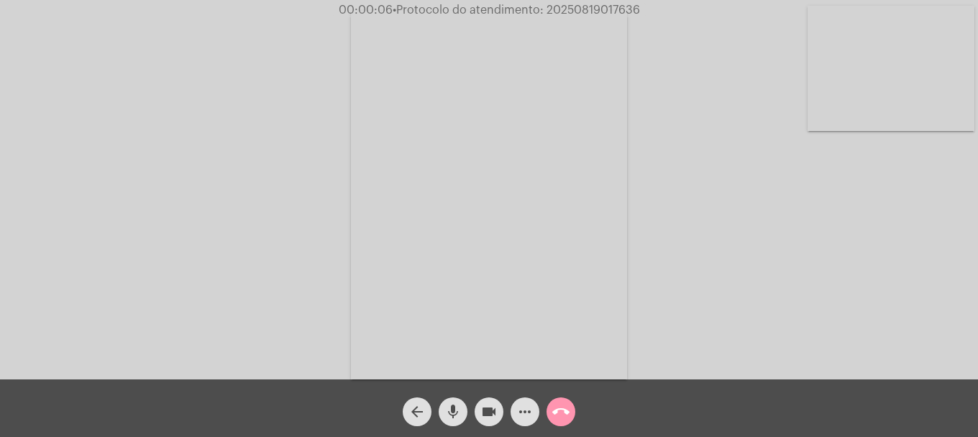
click at [449, 414] on mat-icon "mic" at bounding box center [453, 411] width 17 height 17
click at [449, 414] on mat-icon "mic_off" at bounding box center [453, 411] width 17 height 17
click at [871, 49] on video at bounding box center [891, 68] width 167 height 125
click at [221, 196] on video at bounding box center [190, 193] width 167 height 222
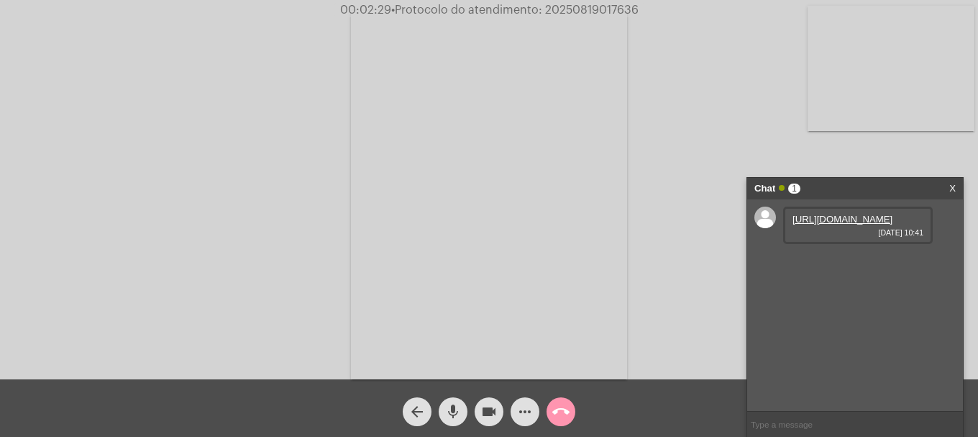
click at [847, 224] on link "https://neft-transfer-bucket.s3.amazonaws.com/temp-c6f33a27-caa5-174f-d271-b644…" at bounding box center [843, 219] width 100 height 11
click at [492, 413] on mat-icon "videocam" at bounding box center [489, 411] width 17 height 17
click at [463, 416] on button "mic" at bounding box center [453, 411] width 29 height 29
click at [483, 413] on mat-icon "videocam_off" at bounding box center [489, 411] width 17 height 17
click at [457, 414] on mat-icon "mic_off" at bounding box center [453, 411] width 17 height 17
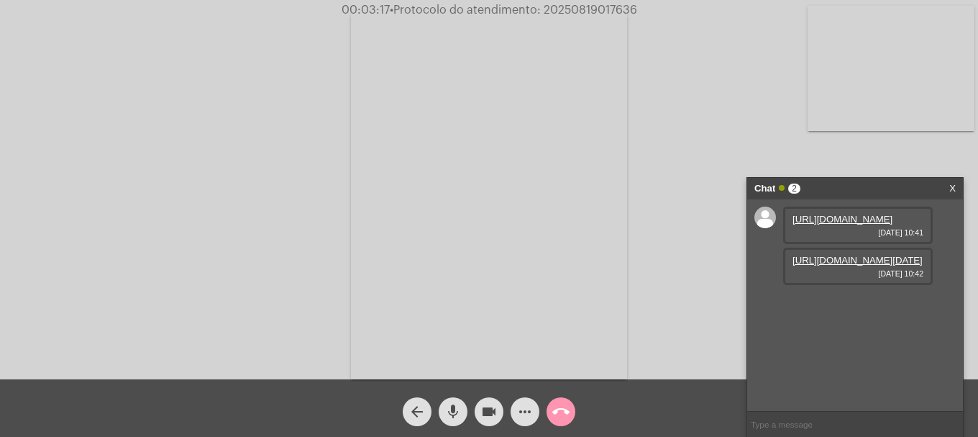
click at [852, 265] on link "https://neft-transfer-bucket.s3.amazonaws.com/temp-3dc84585-c360-7b03-c8ce-6ac8…" at bounding box center [858, 260] width 130 height 11
click at [928, 83] on video at bounding box center [891, 68] width 167 height 125
click at [488, 412] on mat-icon "videocam" at bounding box center [489, 411] width 17 height 17
click at [460, 412] on mat-icon "mic" at bounding box center [453, 411] width 17 height 17
click at [459, 408] on mat-icon "mic_off" at bounding box center [453, 411] width 17 height 17
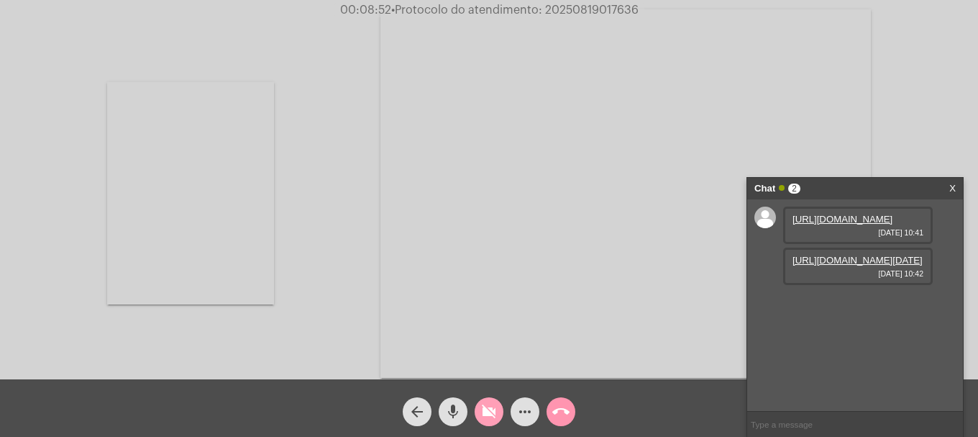
click at [481, 411] on mat-icon "videocam_off" at bounding box center [489, 411] width 17 height 17
click at [451, 408] on mat-icon "mic" at bounding box center [453, 411] width 17 height 17
click at [472, 407] on div "videocam" at bounding box center [489, 408] width 36 height 36
click at [446, 417] on span "mic_off" at bounding box center [453, 411] width 17 height 29
click at [491, 422] on span "videocam_off" at bounding box center [489, 411] width 17 height 29
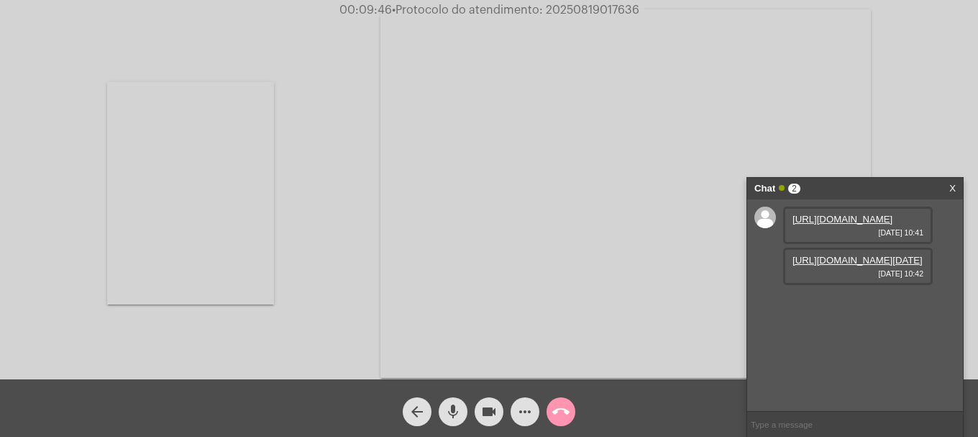
click at [458, 420] on mat-icon "mic" at bounding box center [453, 411] width 17 height 17
click at [484, 420] on mat-icon "videocam" at bounding box center [489, 411] width 17 height 17
click at [464, 412] on button "mic_off" at bounding box center [453, 411] width 29 height 29
click at [471, 410] on div "videocam_off" at bounding box center [489, 408] width 36 height 36
drag, startPoint x: 484, startPoint y: 408, endPoint x: 470, endPoint y: 408, distance: 14.4
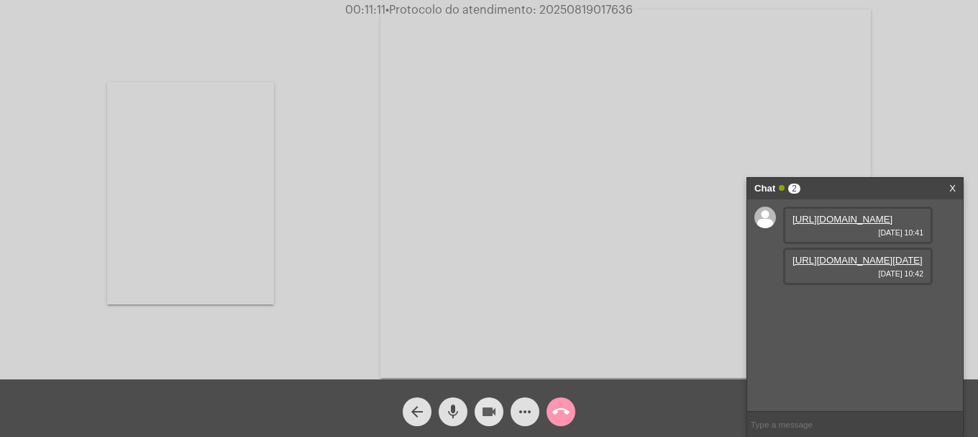
click at [481, 408] on mat-icon "videocam" at bounding box center [489, 411] width 17 height 17
drag, startPoint x: 439, startPoint y: 408, endPoint x: 479, endPoint y: 239, distance: 173.8
click at [439, 407] on button "mic" at bounding box center [453, 411] width 29 height 29
click at [485, 415] on mat-icon "videocam_off" at bounding box center [489, 411] width 17 height 17
click at [445, 415] on mat-icon "mic_off" at bounding box center [453, 411] width 17 height 17
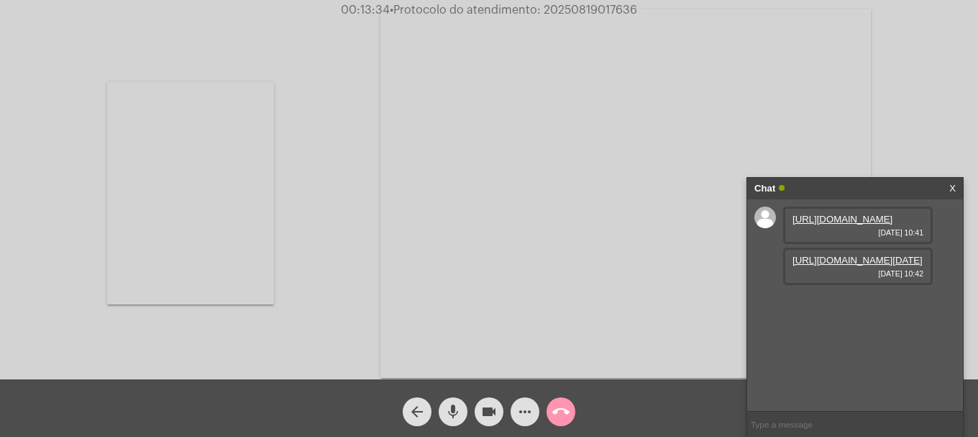
click at [793, 427] on input "text" at bounding box center [856, 424] width 216 height 25
type input "oii celso"
type input "o"
click at [165, 217] on video at bounding box center [190, 193] width 167 height 222
click at [451, 413] on mat-icon "mic" at bounding box center [453, 411] width 17 height 17
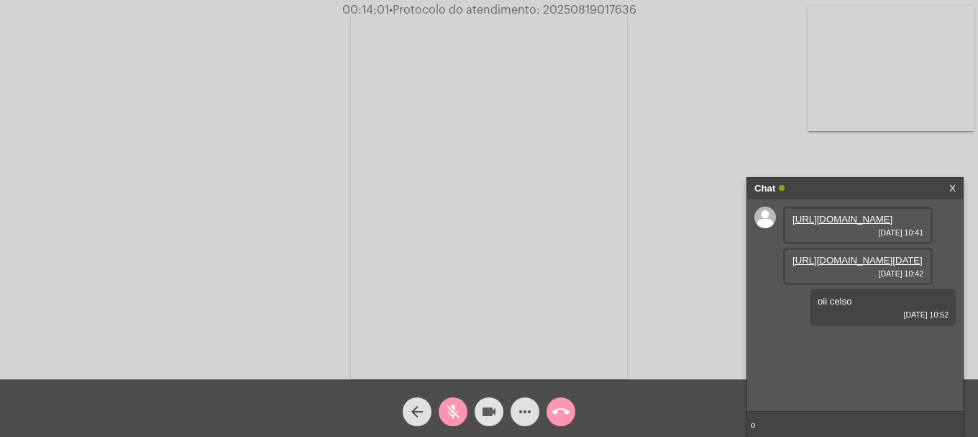
click at [499, 405] on button "videocam" at bounding box center [489, 411] width 29 height 29
click at [499, 407] on button "videocam_off" at bounding box center [489, 411] width 29 height 29
click at [450, 411] on mat-icon "mic_off" at bounding box center [453, 411] width 17 height 17
click at [825, 348] on link "https://neft-transfer-bucket.s3.amazonaws.com/temp-8dd9385b-a8c9-9376-aa11-267e…" at bounding box center [843, 342] width 100 height 11
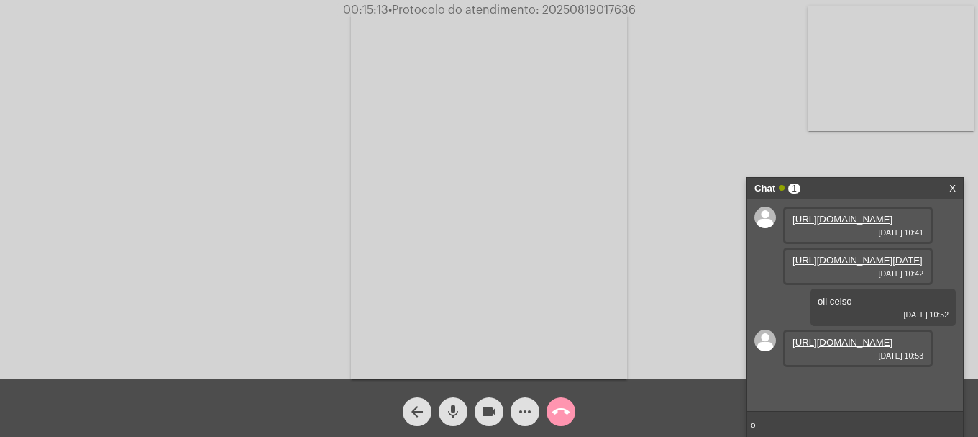
click at [205, 289] on div "Acessando Câmera e Microfone..." at bounding box center [489, 193] width 976 height 379
click at [453, 411] on mat-icon "mic" at bounding box center [453, 411] width 17 height 17
click at [483, 409] on mat-icon "videocam" at bounding box center [489, 411] width 17 height 17
click at [483, 409] on mat-icon "videocam_off" at bounding box center [489, 411] width 17 height 17
click at [450, 417] on mat-icon "mic_off" at bounding box center [453, 411] width 17 height 17
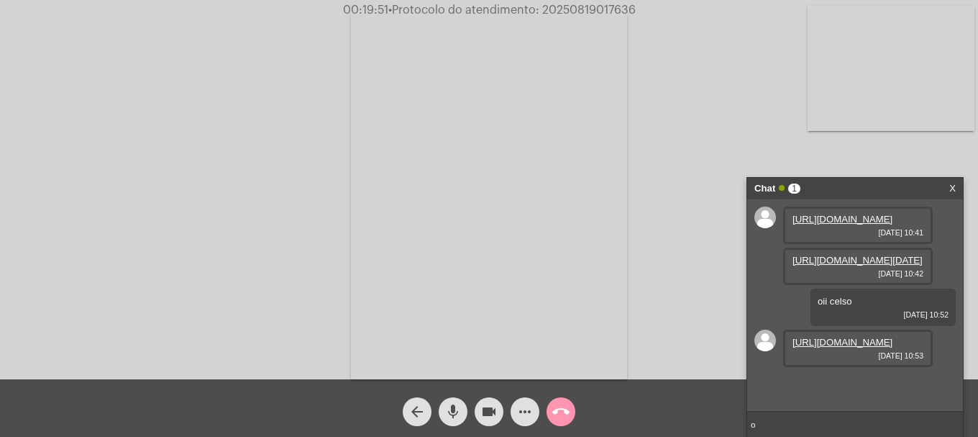
click at [814, 427] on input "o" at bounding box center [856, 424] width 216 height 25
click at [843, 385] on link "https://neft-transfer-bucket.s3.amazonaws.com/temp-94aeb633-90e8-c859-b0a5-8cb0…" at bounding box center [843, 383] width 100 height 11
click at [483, 415] on mat-icon "videocam" at bounding box center [489, 411] width 17 height 17
click at [483, 415] on mat-icon "videocam_off" at bounding box center [489, 411] width 17 height 17
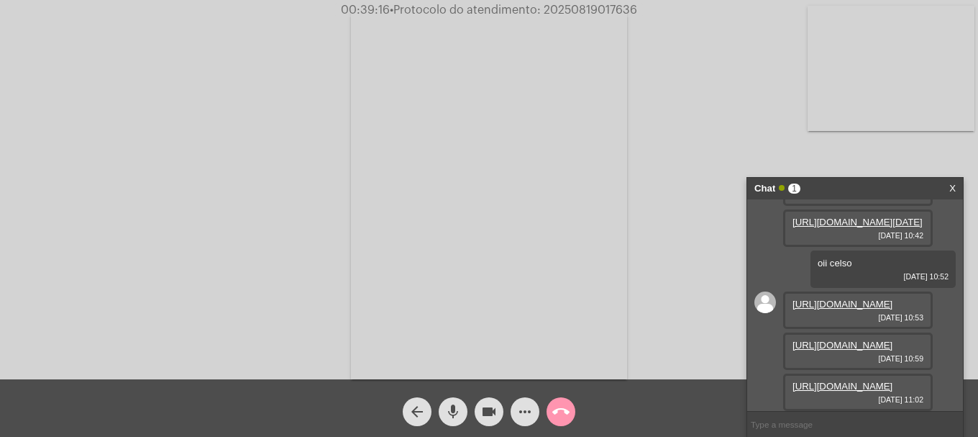
click at [596, 4] on span "• Protocolo do atendimento: 20250819017636" at bounding box center [514, 10] width 248 height 12
copy span "20250819017636"
click at [821, 417] on input "text" at bounding box center [856, 424] width 216 height 25
paste input "20250819017636"
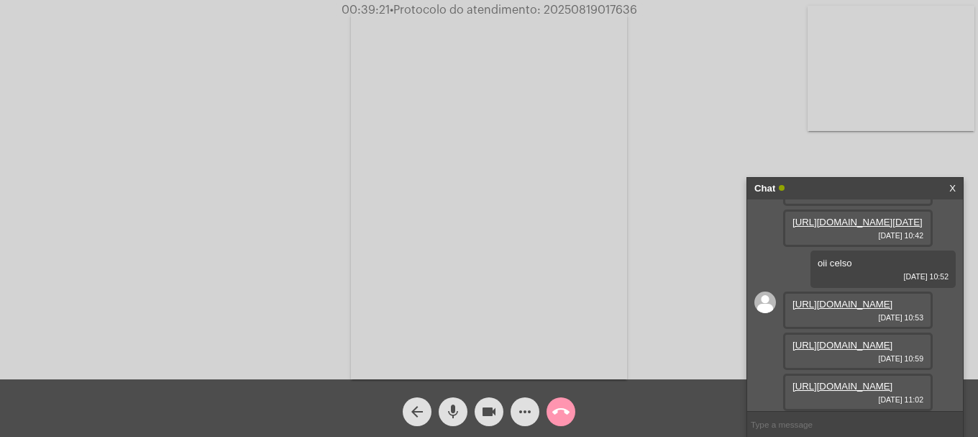
type input "20250819017636"
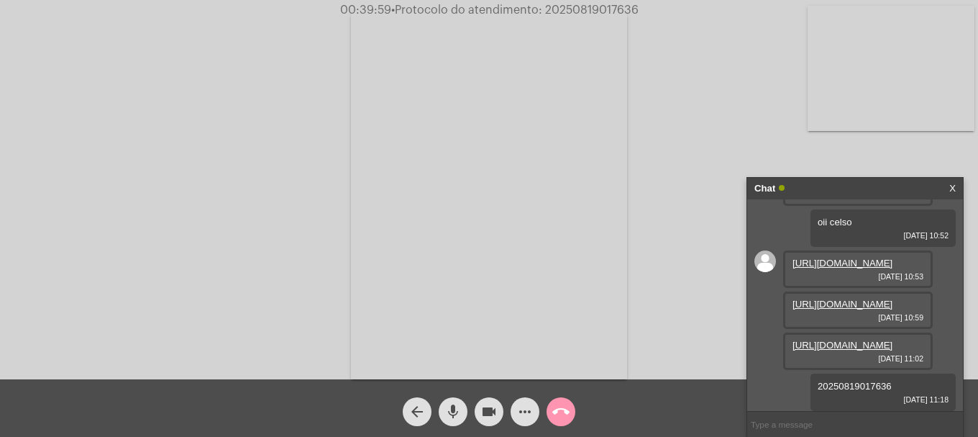
click at [561, 412] on mat-icon "call_end" at bounding box center [561, 411] width 17 height 17
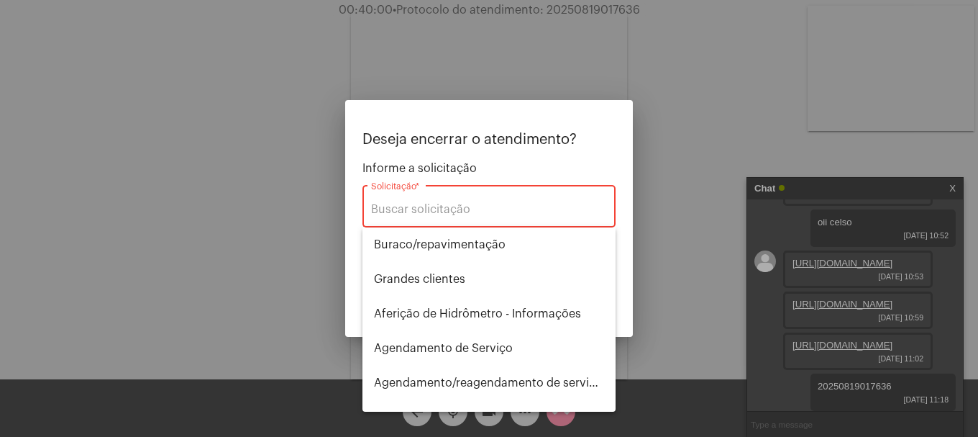
click at [478, 199] on div "Solicitação *" at bounding box center [489, 204] width 236 height 45
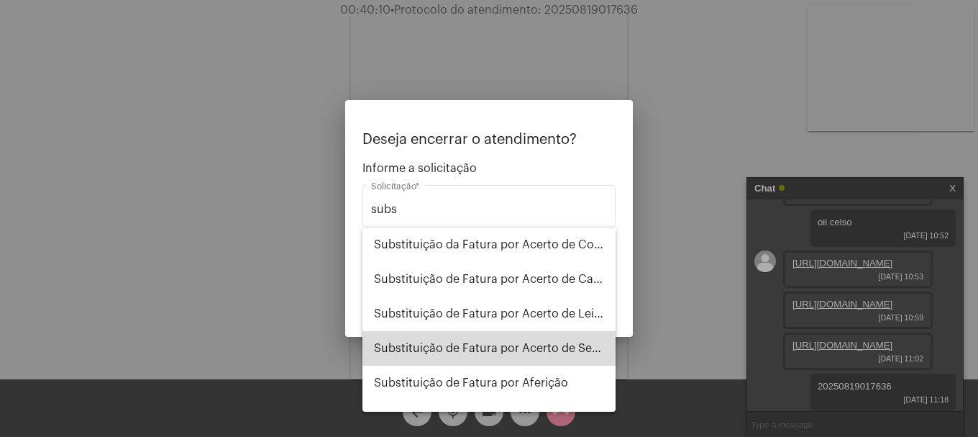
click at [528, 357] on span "Substituição de Fatura por Acerto de Serviço" at bounding box center [489, 348] width 230 height 35
type input "Substituição de Fatura por Acerto de Serviço"
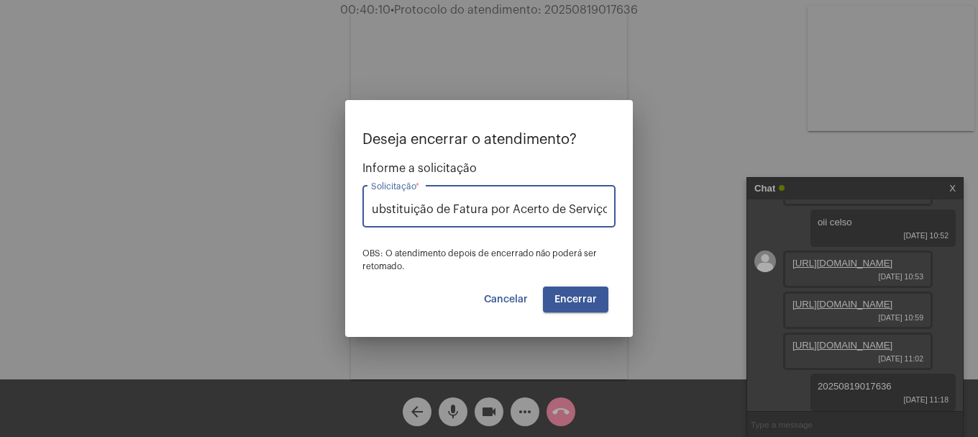
click at [587, 306] on button "Encerrar" at bounding box center [575, 299] width 65 height 26
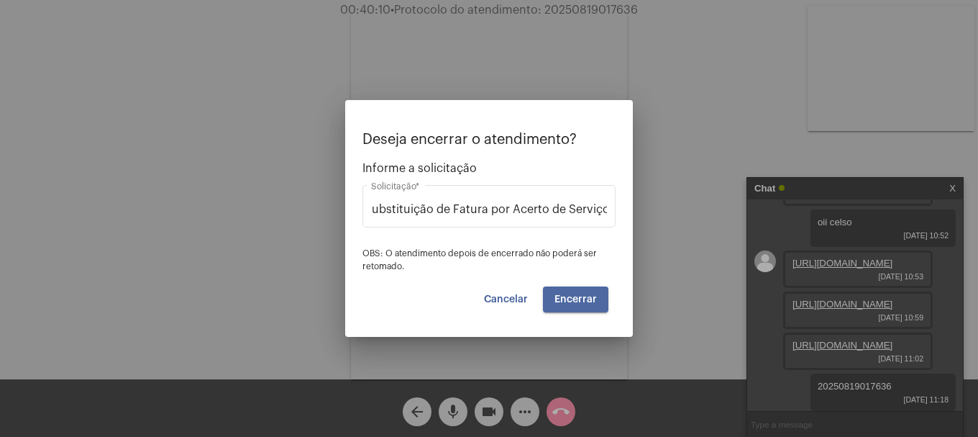
scroll to position [0, 0]
click at [587, 306] on button "Encerrar" at bounding box center [575, 299] width 65 height 26
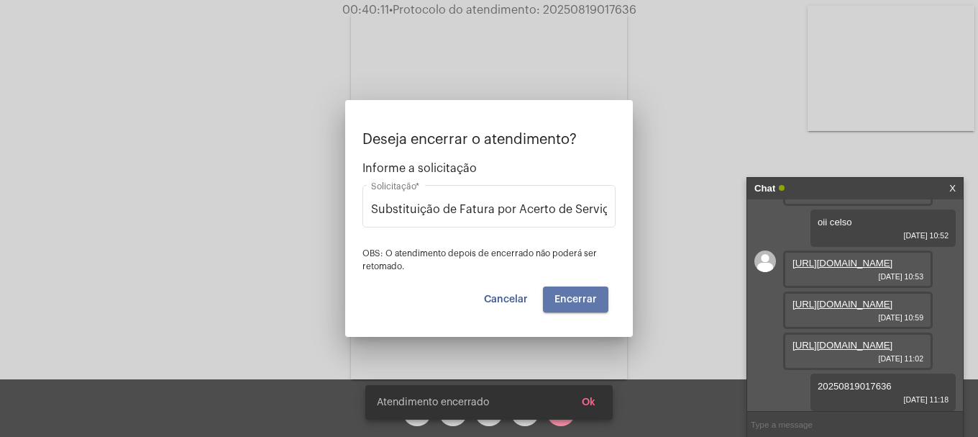
click at [587, 306] on button "Encerrar" at bounding box center [575, 299] width 65 height 26
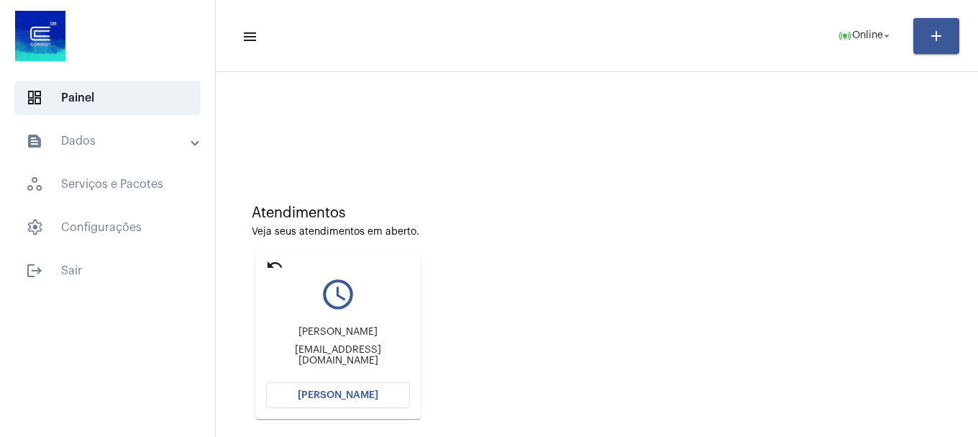
click at [383, 389] on button "[PERSON_NAME]" at bounding box center [338, 395] width 144 height 26
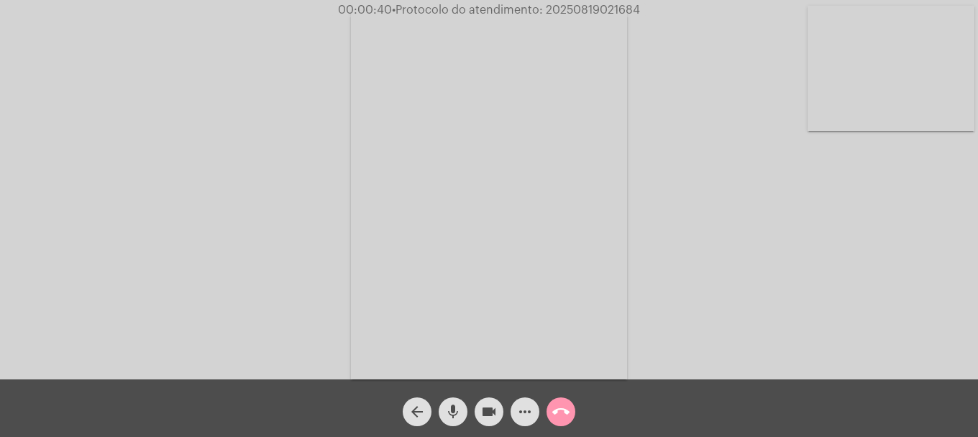
click at [878, 58] on video at bounding box center [891, 68] width 167 height 125
click at [462, 414] on button "mic" at bounding box center [453, 411] width 29 height 29
click at [462, 414] on button "mic_off" at bounding box center [453, 411] width 29 height 29
click at [227, 252] on video at bounding box center [190, 193] width 167 height 222
click at [884, 54] on video at bounding box center [891, 68] width 167 height 125
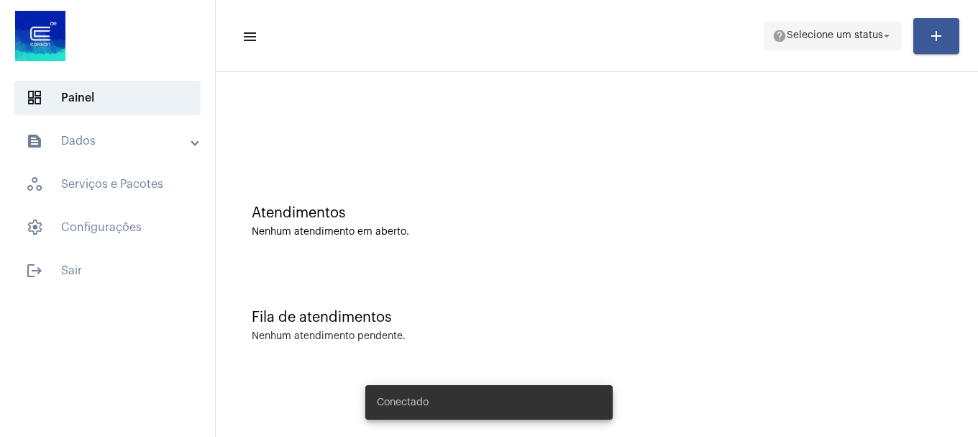
click at [817, 44] on span "help Selecione um status arrow_drop_down" at bounding box center [833, 35] width 121 height 26
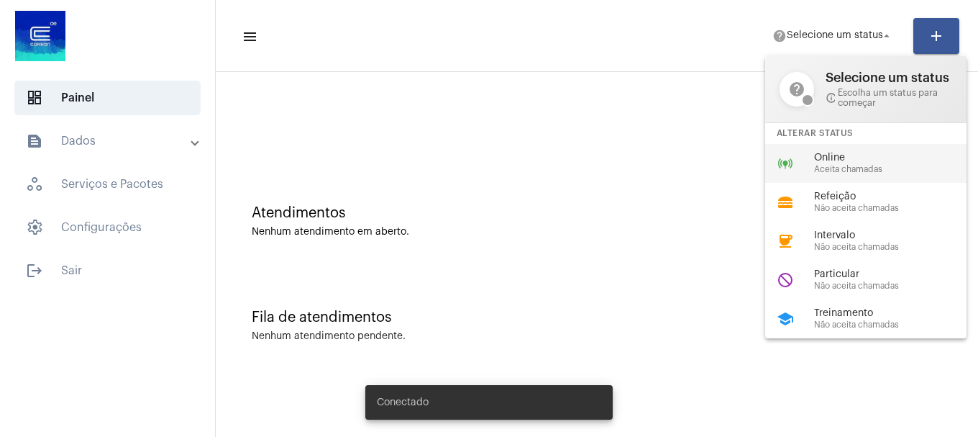
click at [812, 145] on div "online_prediction Online Aceita chamadas" at bounding box center [878, 163] width 224 height 39
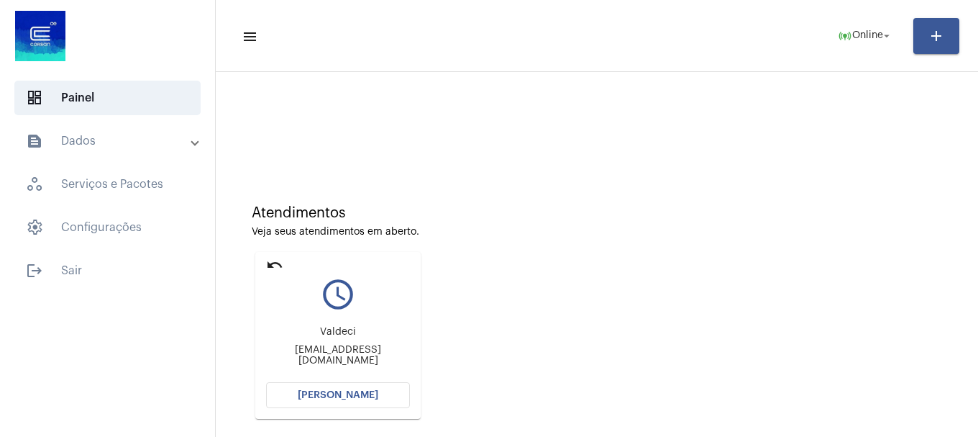
click at [396, 396] on button "[PERSON_NAME]" at bounding box center [338, 395] width 144 height 26
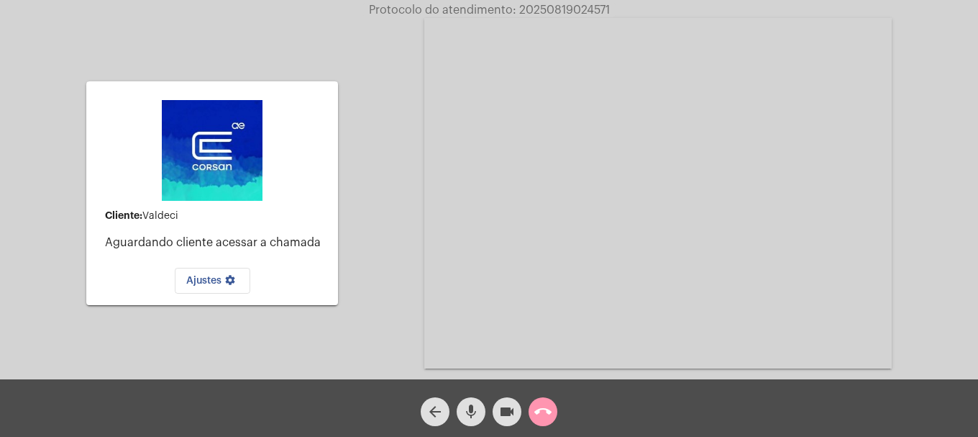
click at [552, 406] on button "call_end" at bounding box center [543, 411] width 29 height 29
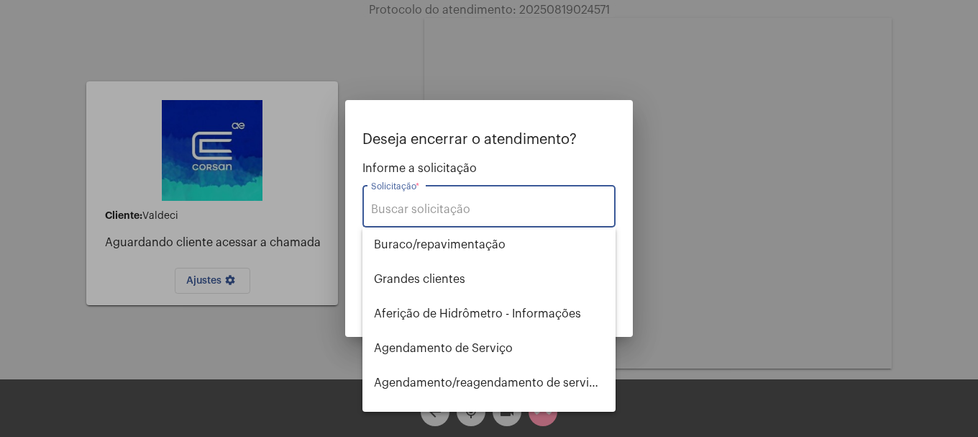
click at [478, 203] on input "Solicitação *" at bounding box center [489, 209] width 236 height 13
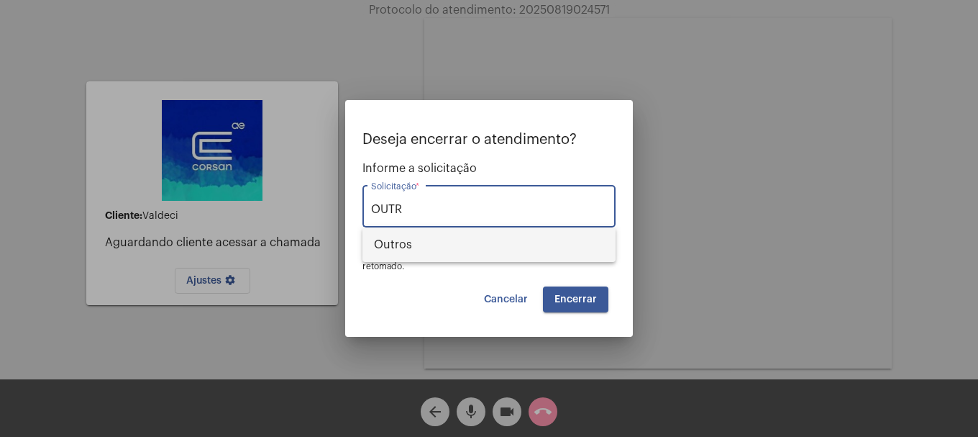
click at [478, 249] on span "Outros" at bounding box center [489, 244] width 230 height 35
type input "Outros"
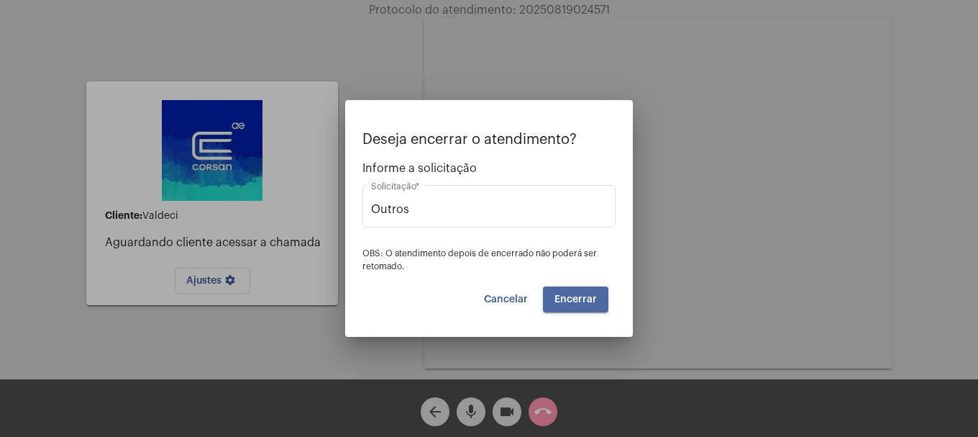
click at [576, 311] on button "Encerrar" at bounding box center [575, 299] width 65 height 26
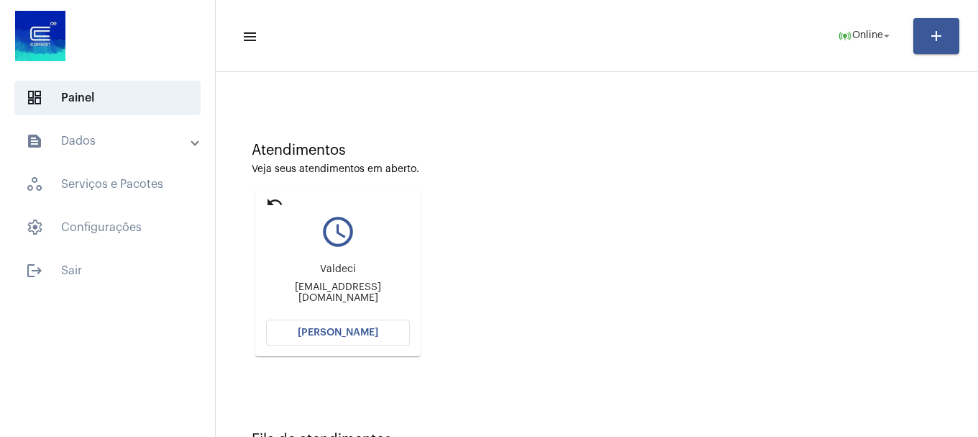
scroll to position [126, 0]
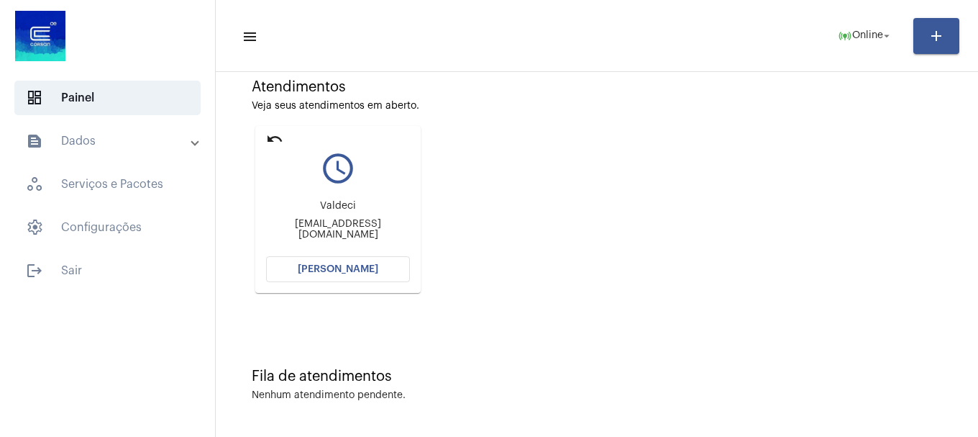
click at [376, 277] on button "[PERSON_NAME]" at bounding box center [338, 269] width 144 height 26
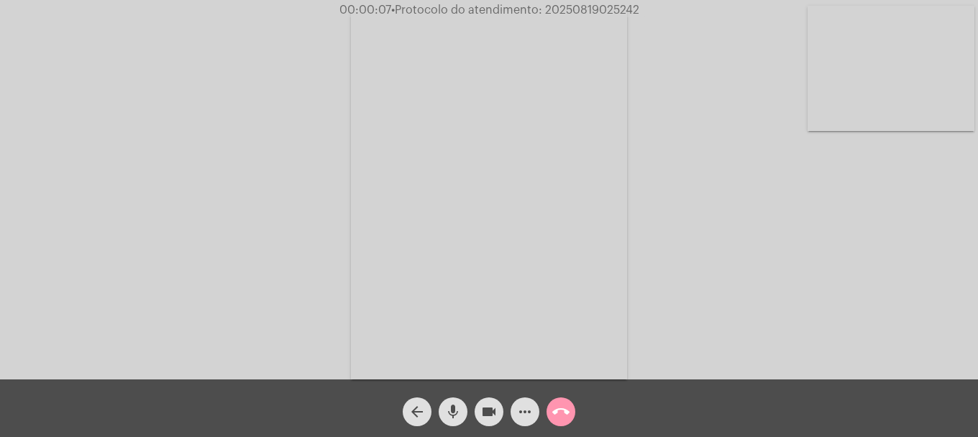
click at [903, 109] on video at bounding box center [891, 68] width 167 height 125
click at [257, 200] on video at bounding box center [190, 193] width 167 height 222
drag, startPoint x: 316, startPoint y: 219, endPoint x: 743, endPoint y: 101, distance: 442.7
click at [743, 101] on div "Acessando Câmera e Microfone..." at bounding box center [489, 193] width 976 height 379
click at [490, 414] on mat-icon "videocam" at bounding box center [489, 411] width 17 height 17
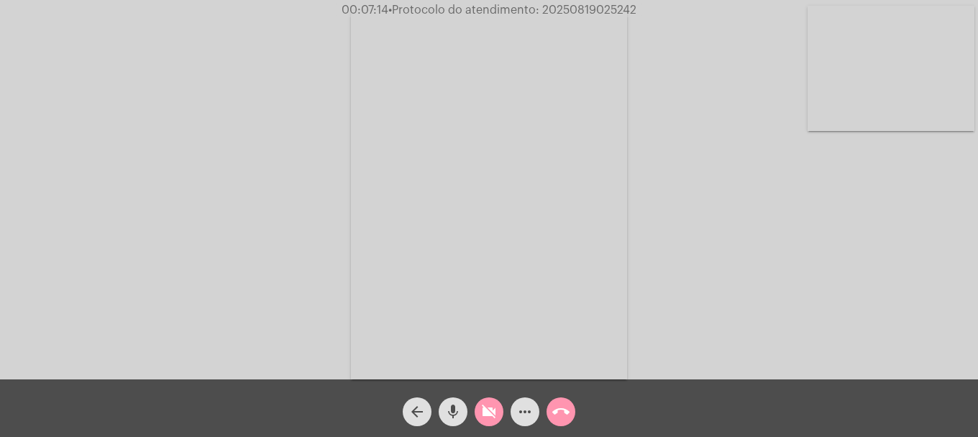
click at [445, 405] on mat-icon "mic" at bounding box center [453, 411] width 17 height 17
click at [455, 408] on mat-icon "mic_off" at bounding box center [453, 411] width 17 height 17
click at [478, 405] on button "videocam_off" at bounding box center [489, 411] width 29 height 29
click at [519, 404] on mat-icon "more_horiz" at bounding box center [525, 411] width 17 height 17
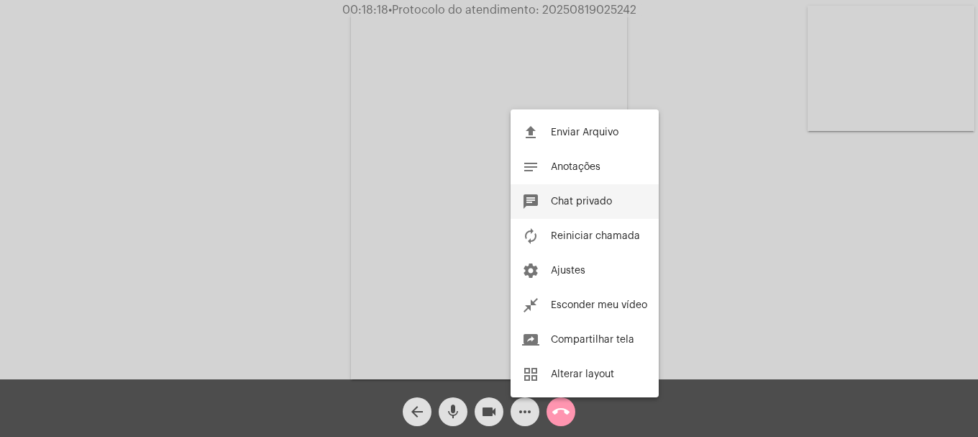
click at [588, 198] on span "Chat privado" at bounding box center [581, 201] width 61 height 10
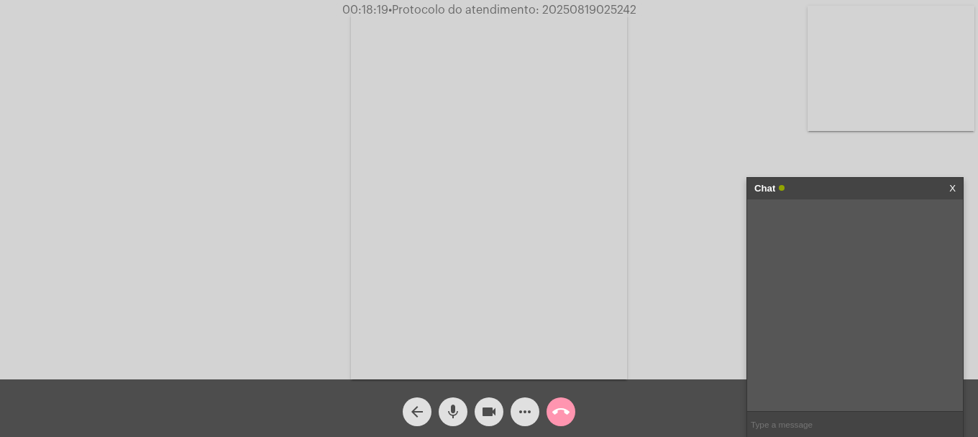
click at [808, 429] on input "text" at bounding box center [856, 424] width 216 height 25
type input "oi"
click at [948, 96] on video at bounding box center [891, 68] width 167 height 125
click at [228, 211] on video at bounding box center [190, 193] width 167 height 222
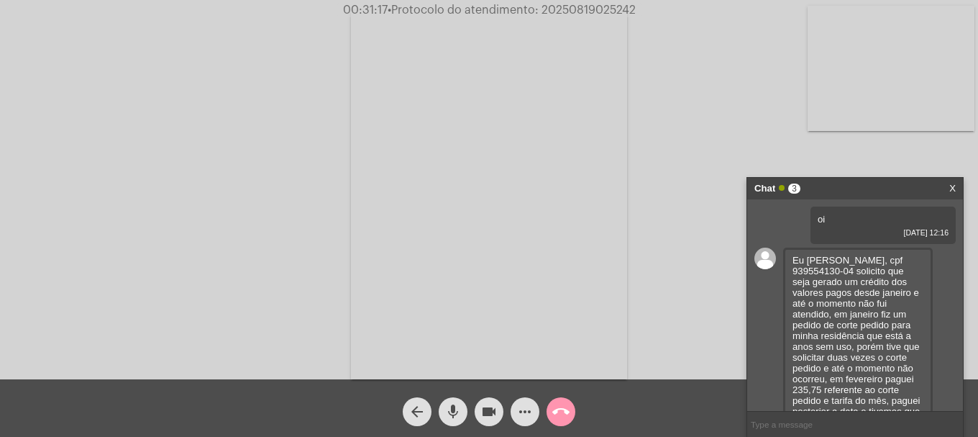
scroll to position [301, 0]
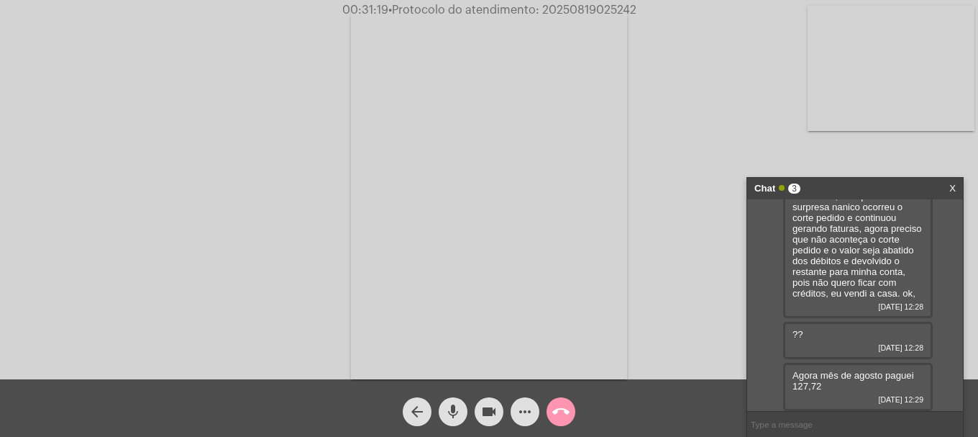
drag, startPoint x: 792, startPoint y: 258, endPoint x: 842, endPoint y: 387, distance: 138.0
click at [842, 387] on div "oi 19/08/2025 12:16 Eu Valdeci de Souza Pereira, cpf 939554130-04 solicito que …" at bounding box center [856, 305] width 216 height 212
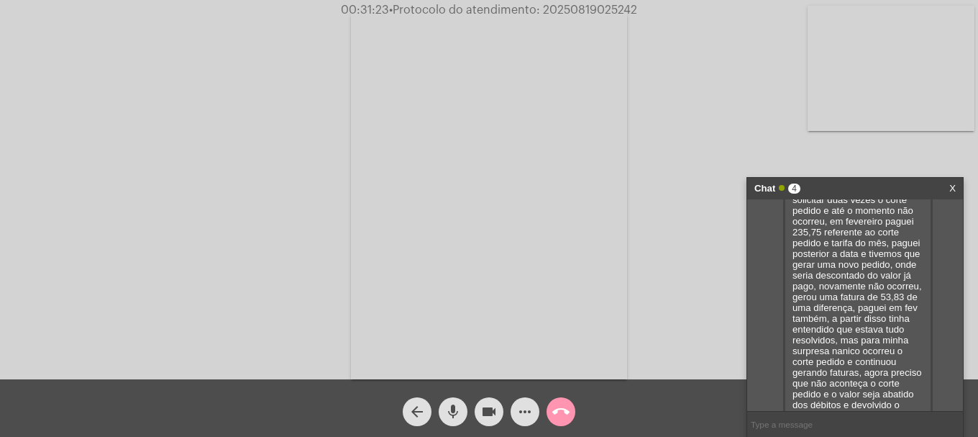
click at [772, 337] on div "oi 19/08/2025 12:16 Eu Valdeci de Souza Pereira, cpf 939554130-04 solicito que …" at bounding box center [856, 305] width 216 height 212
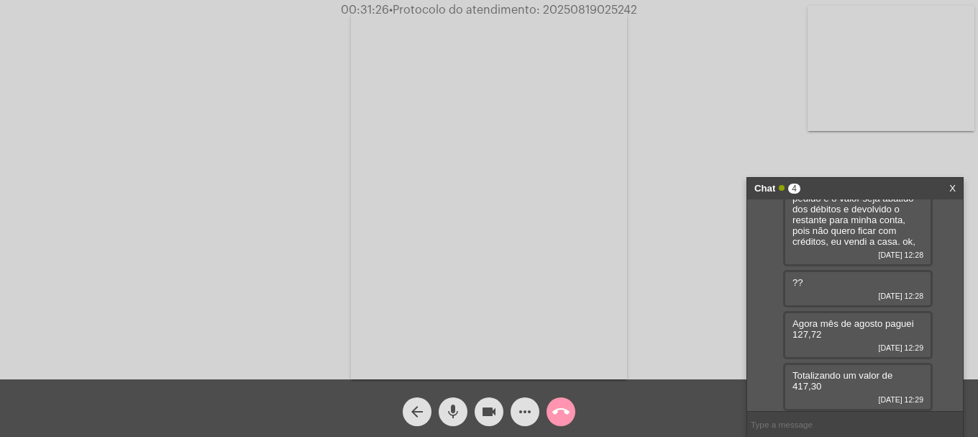
drag, startPoint x: 821, startPoint y: 267, endPoint x: 889, endPoint y: 382, distance: 133.5
click at [889, 382] on div "oi 19/08/2025 12:16 Eu Valdeci de Souza Pereira, cpf 939554130-04 solicito que …" at bounding box center [856, 305] width 216 height 212
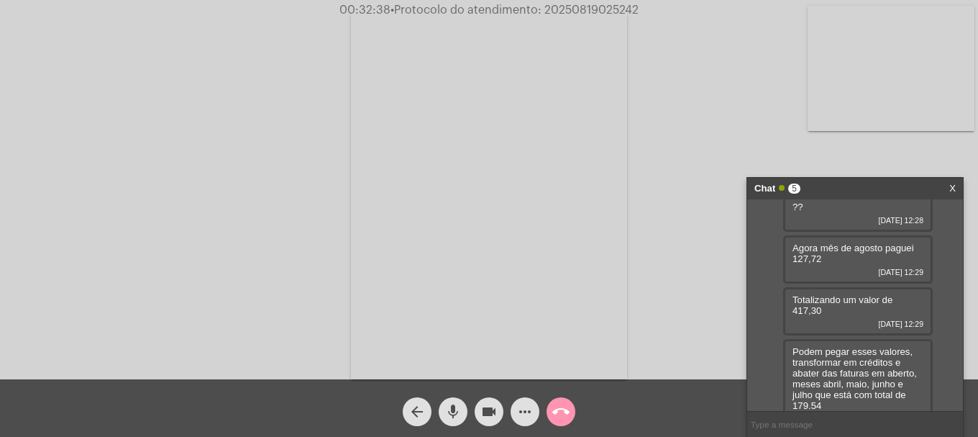
scroll to position [448, 0]
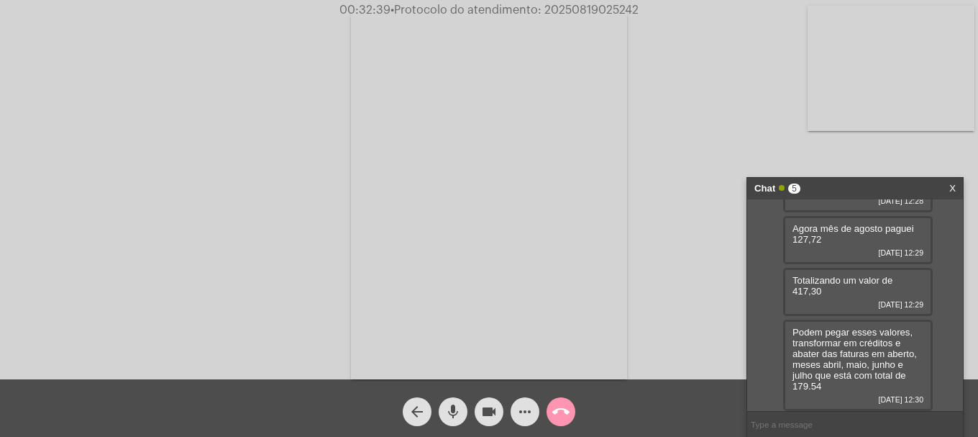
click at [857, 389] on div "Podem pegar esses valores, transformar em créditos e abater das faturas em aber…" at bounding box center [859, 364] width 150 height 91
drag, startPoint x: 841, startPoint y: 386, endPoint x: 784, endPoint y: 339, distance: 74.6
click at [784, 339] on div "Podem pegar esses valores, transformar em créditos e abater das faturas em aber…" at bounding box center [859, 364] width 150 height 91
drag, startPoint x: 784, startPoint y: 339, endPoint x: 827, endPoint y: 378, distance: 58.1
click at [784, 337] on div "Podem pegar esses valores, transformar em créditos e abater das faturas em aber…" at bounding box center [859, 364] width 150 height 91
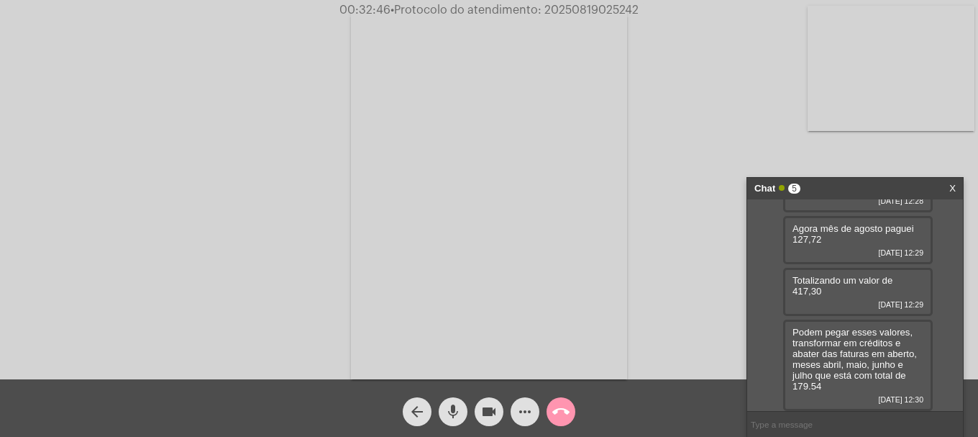
click at [828, 381] on div "Podem pegar esses valores, transformar em créditos e abater das faturas em aber…" at bounding box center [859, 364] width 150 height 91
drag, startPoint x: 831, startPoint y: 383, endPoint x: 786, endPoint y: 326, distance: 73.3
click at [786, 325] on div "Podem pegar esses valores, transformar em créditos e abater das faturas em aber…" at bounding box center [859, 364] width 150 height 91
copy span "Podem pegar esses valores, transformar em créditos e abater das faturas em aber…"
click at [837, 391] on div "Podem pegar esses valores, transformar em créditos e abater das faturas em aber…" at bounding box center [859, 364] width 150 height 91
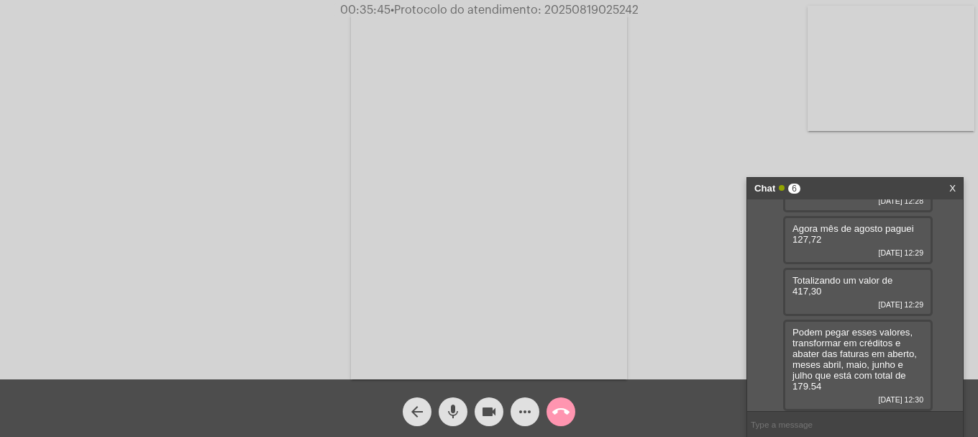
scroll to position [489, 0]
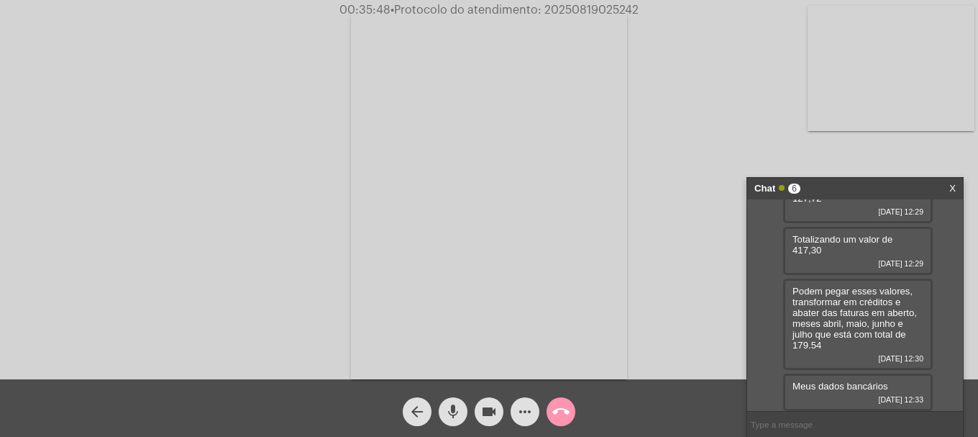
drag, startPoint x: 791, startPoint y: 386, endPoint x: 909, endPoint y: 386, distance: 117.3
click at [909, 386] on div "Meus dados bancários 19/08/2025 12:33" at bounding box center [859, 391] width 150 height 37
copy span "Meus dados bancários"
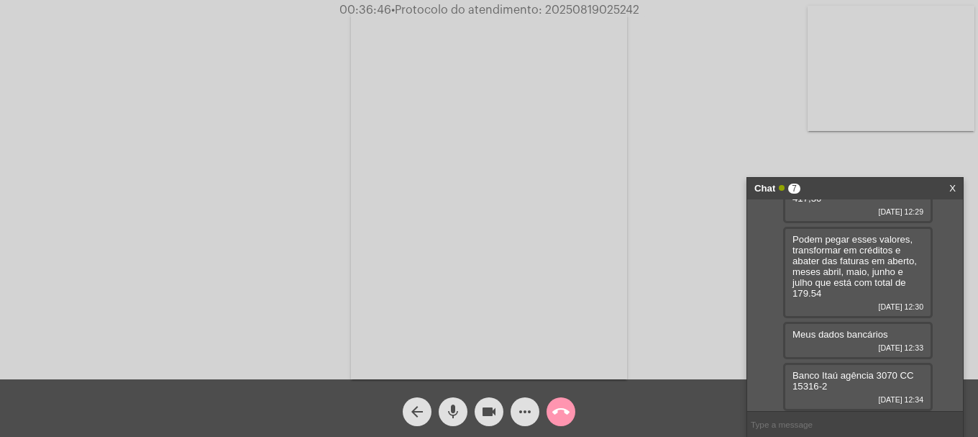
drag, startPoint x: 835, startPoint y: 380, endPoint x: 821, endPoint y: 384, distance: 15.0
click at [786, 376] on div "Banco Itaú agência 3070 CC 15316-2 19/08/2025 12:34" at bounding box center [859, 387] width 150 height 48
drag, startPoint x: 837, startPoint y: 388, endPoint x: 786, endPoint y: 373, distance: 52.4
click at [786, 373] on div "Banco Itaú agência 3070 CC 15316-2 19/08/2025 12:34" at bounding box center [859, 387] width 150 height 48
copy span "Banco Itaú agência 3070 CC 15316-2"
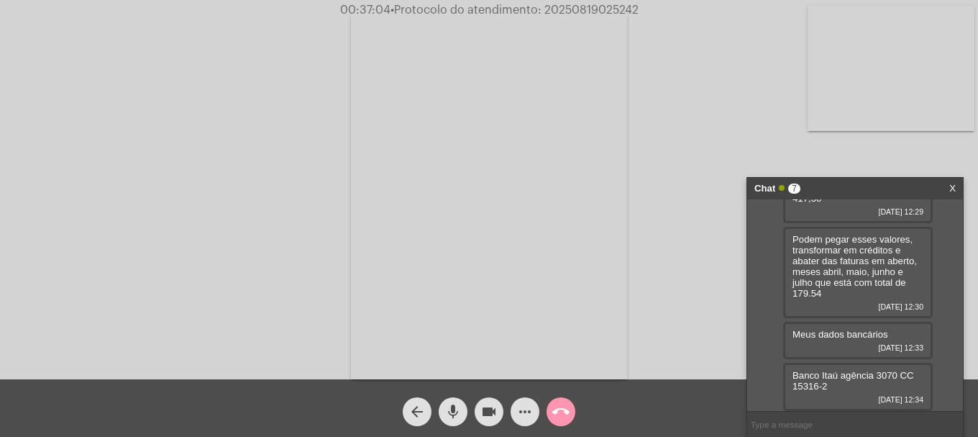
click at [835, 389] on div "Banco Itaú agência 3070 CC 15316-2 19/08/2025 12:34" at bounding box center [859, 387] width 150 height 48
click at [909, 113] on video at bounding box center [891, 68] width 167 height 125
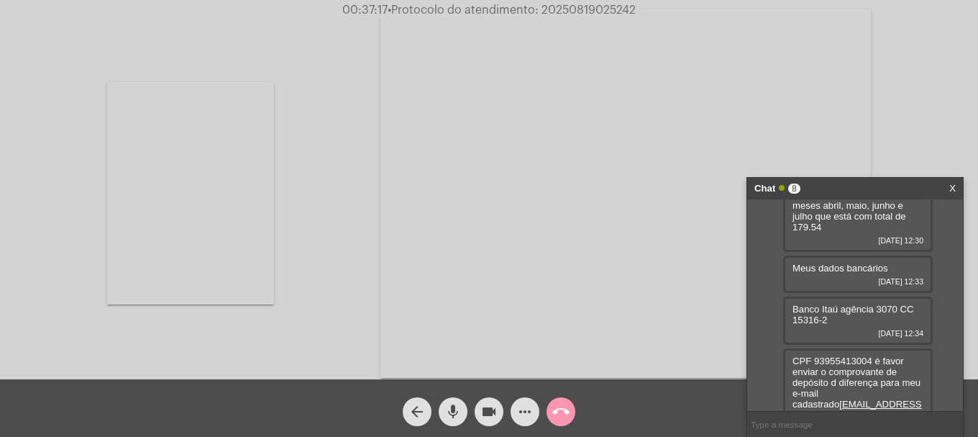
scroll to position [625, 0]
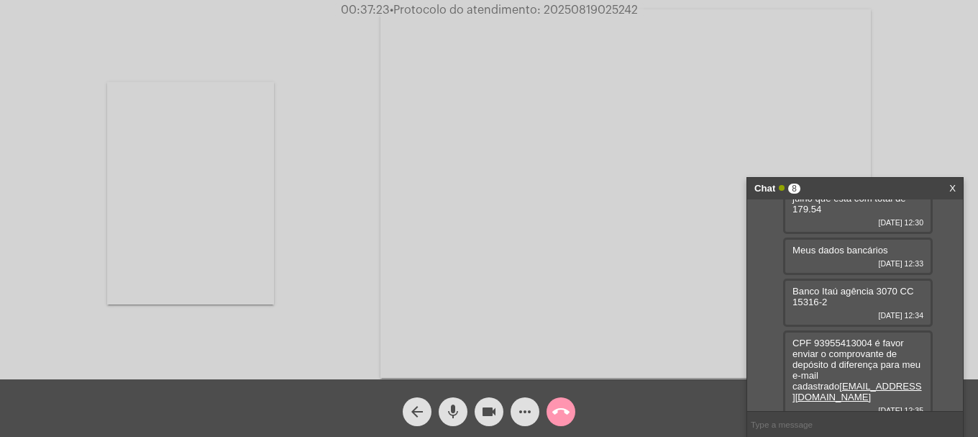
drag, startPoint x: 890, startPoint y: 385, endPoint x: 758, endPoint y: 345, distance: 137.5
click at [758, 345] on div "oi 19/08/2025 12:16 Eu Valdeci de Souza Pereira, cpf 939554130-04 solicito que …" at bounding box center [856, 305] width 216 height 212
copy span "CPF 93955413004 é favor enviar o comprovante de depósito d diferença para meu e…"
click at [590, 6] on span "• Protocolo do atendimento: 20250819025242" at bounding box center [515, 10] width 248 height 12
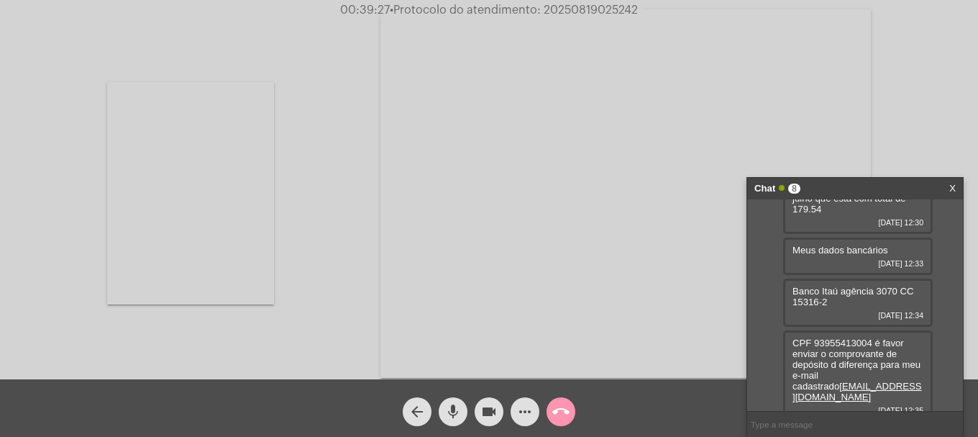
copy span "20250819025242"
click at [843, 417] on input "text" at bounding box center [856, 424] width 216 height 25
paste input "20250819025242"
type input "20250819025242"
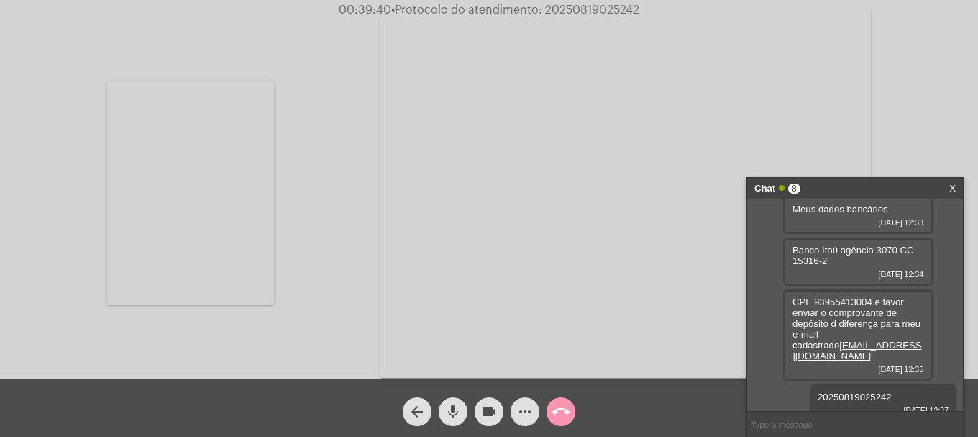
click at [568, 407] on mat-icon "call_end" at bounding box center [561, 411] width 17 height 17
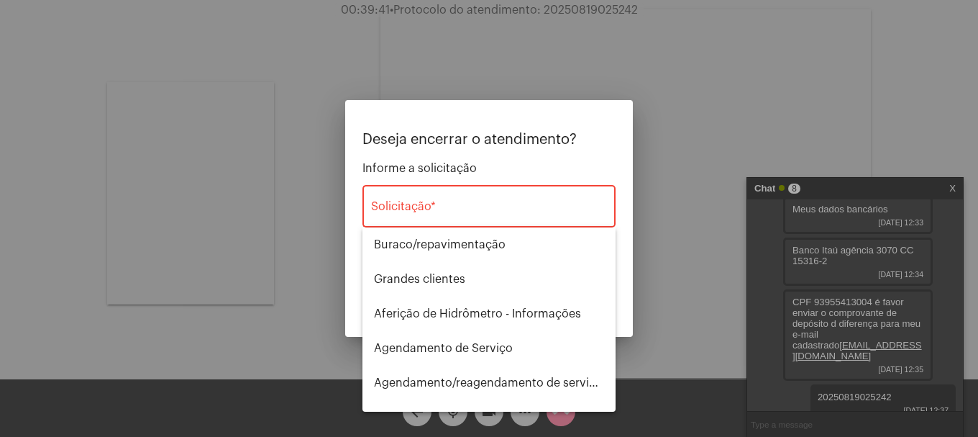
click at [475, 197] on div "Solicitação *" at bounding box center [489, 204] width 236 height 45
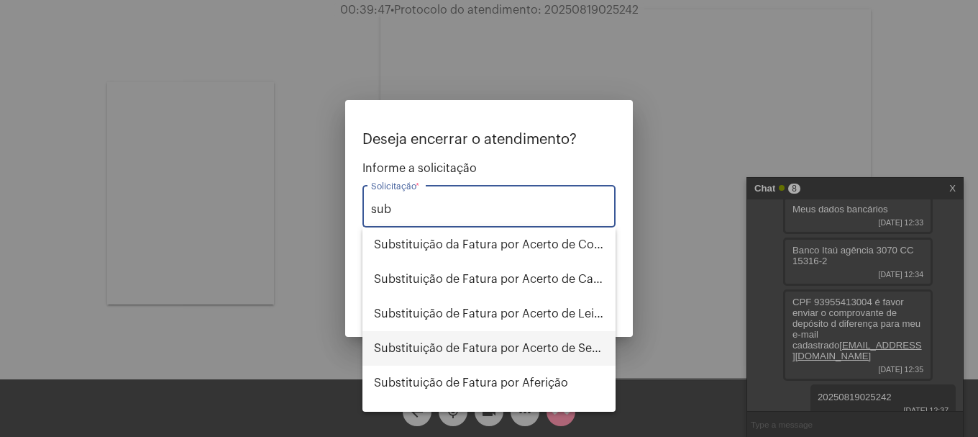
click at [571, 351] on span "Substituição de Fatura por Acerto de Serviço" at bounding box center [489, 348] width 230 height 35
type input "Substituição de Fatura por Acerto de Serviço"
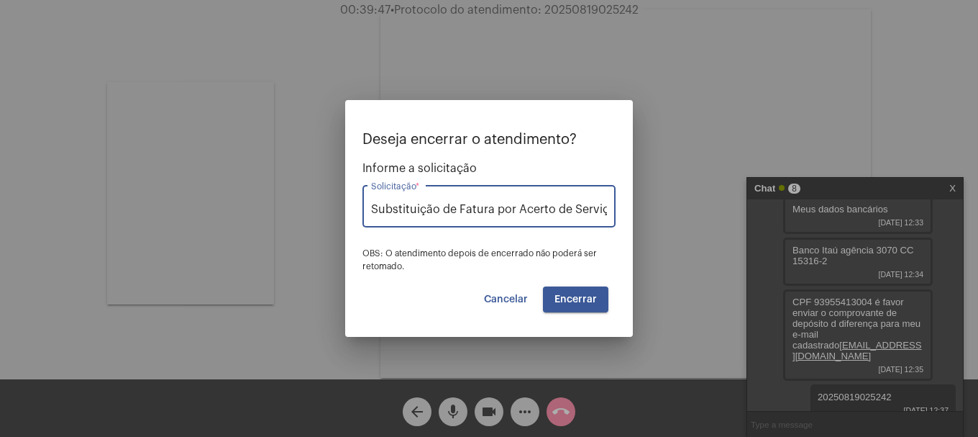
scroll to position [0, 6]
click at [578, 308] on button "Encerrar" at bounding box center [575, 299] width 65 height 26
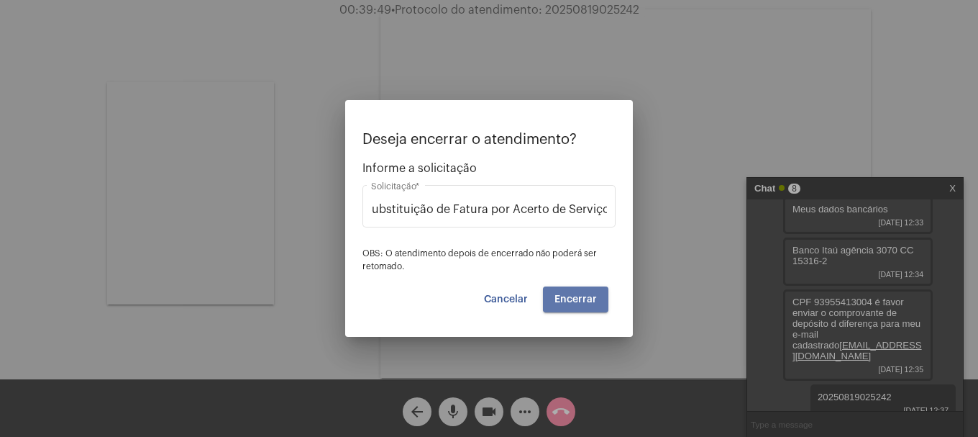
click at [578, 308] on button "Encerrar" at bounding box center [575, 299] width 65 height 26
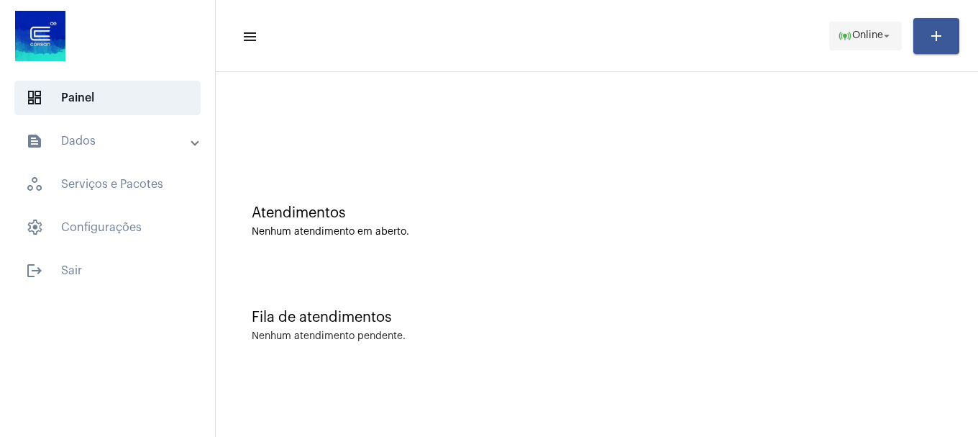
click at [848, 29] on mat-icon "online_prediction" at bounding box center [845, 36] width 14 height 14
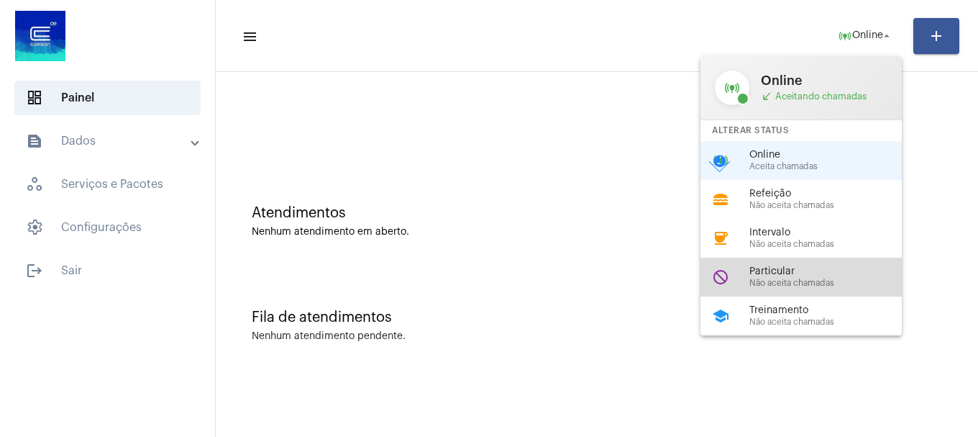
click at [770, 277] on div "Particular Não aceita chamadas" at bounding box center [832, 277] width 164 height 22
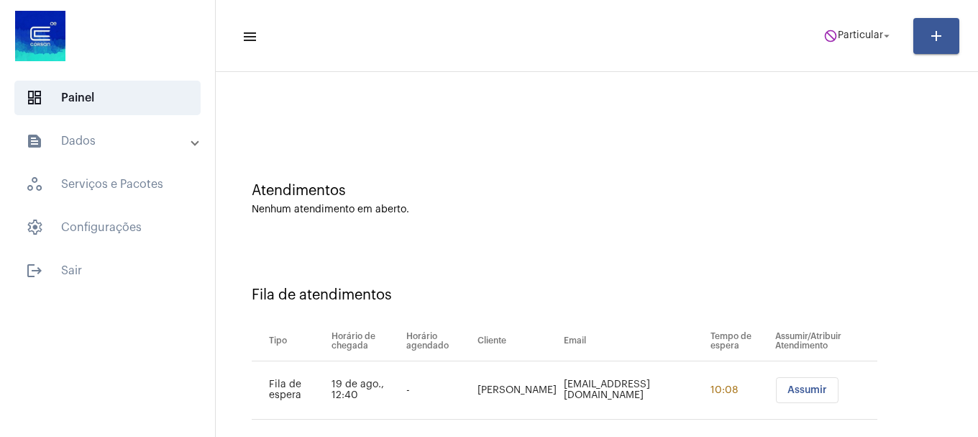
scroll to position [44, 0]
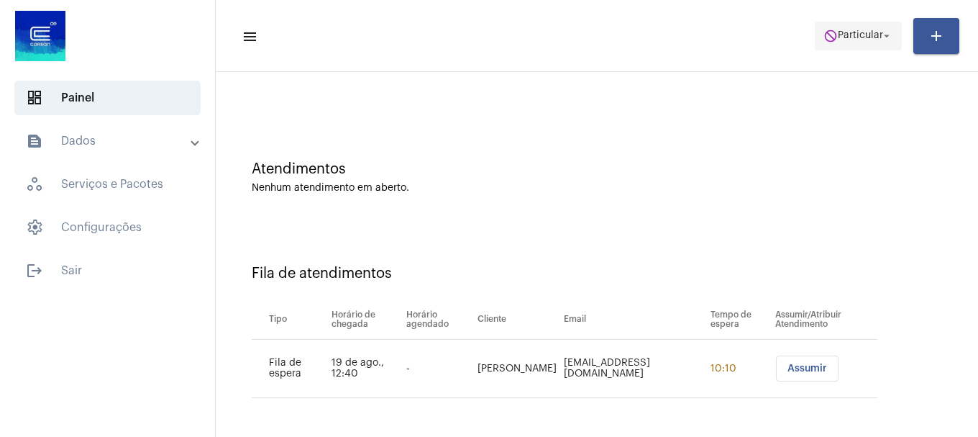
click at [833, 39] on mat-icon "do_not_disturb" at bounding box center [831, 36] width 14 height 14
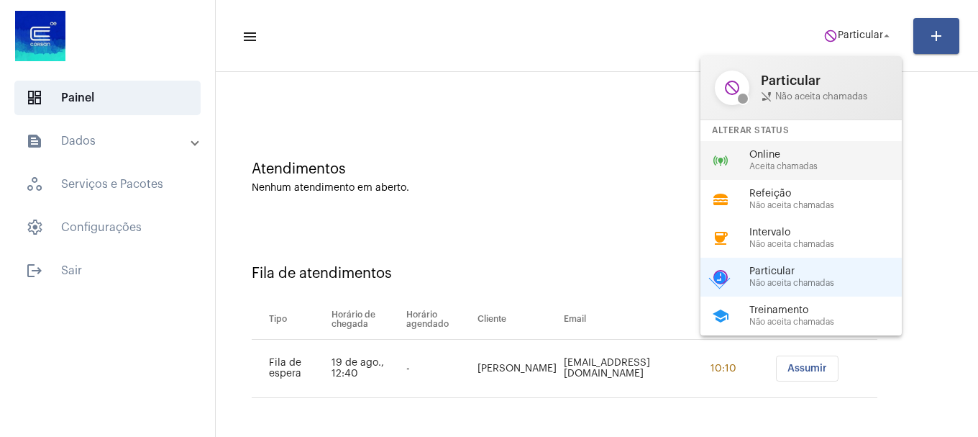
click at [822, 150] on span "Online" at bounding box center [832, 155] width 164 height 11
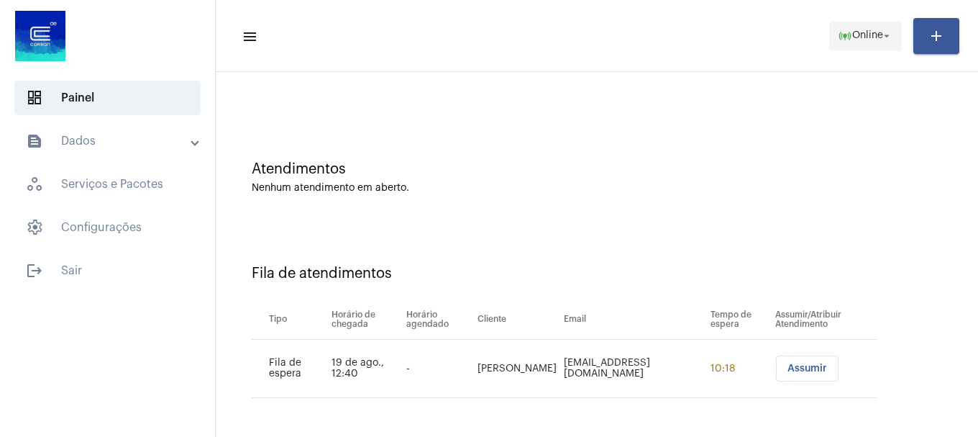
click at [857, 42] on span "online_prediction Online arrow_drop_down" at bounding box center [865, 35] width 55 height 26
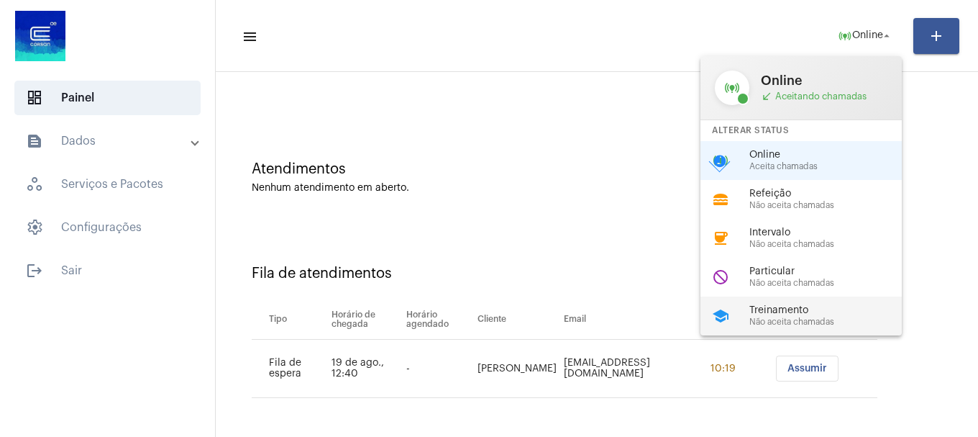
click at [784, 305] on span "Treinamento" at bounding box center [832, 310] width 164 height 11
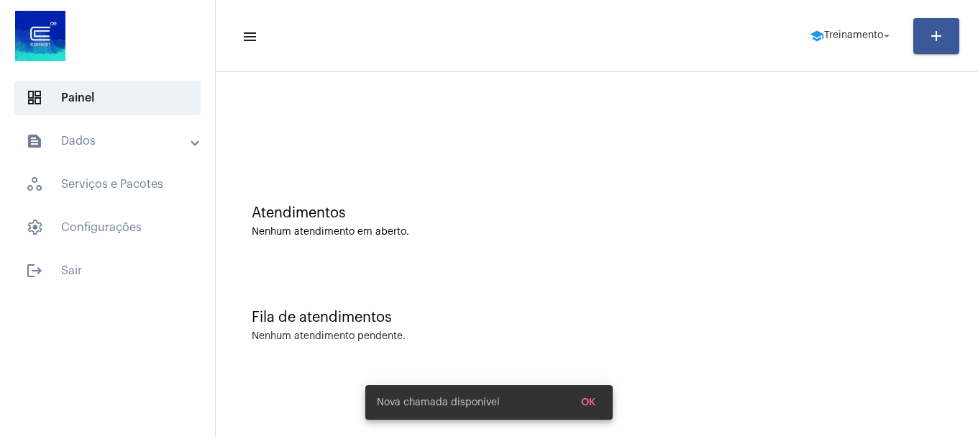
scroll to position [0, 0]
click at [887, 47] on span "school Treinamento arrow_drop_down" at bounding box center [851, 35] width 83 height 26
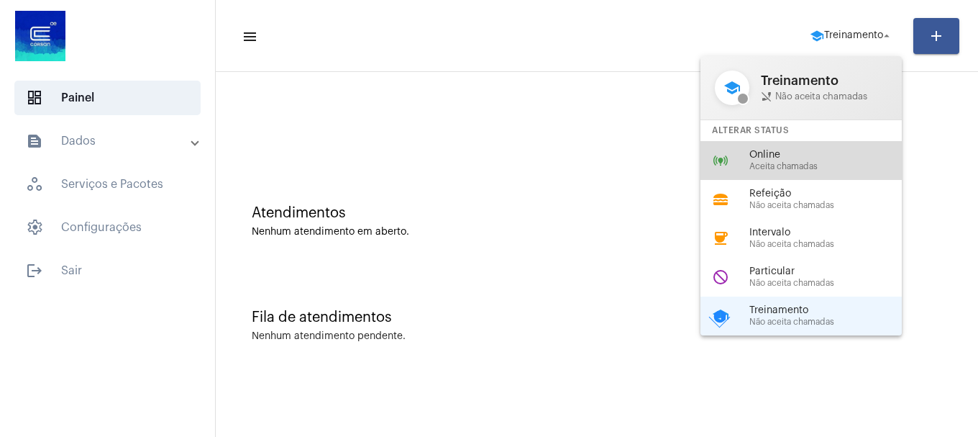
click at [817, 168] on span "Aceita chamadas" at bounding box center [832, 166] width 164 height 9
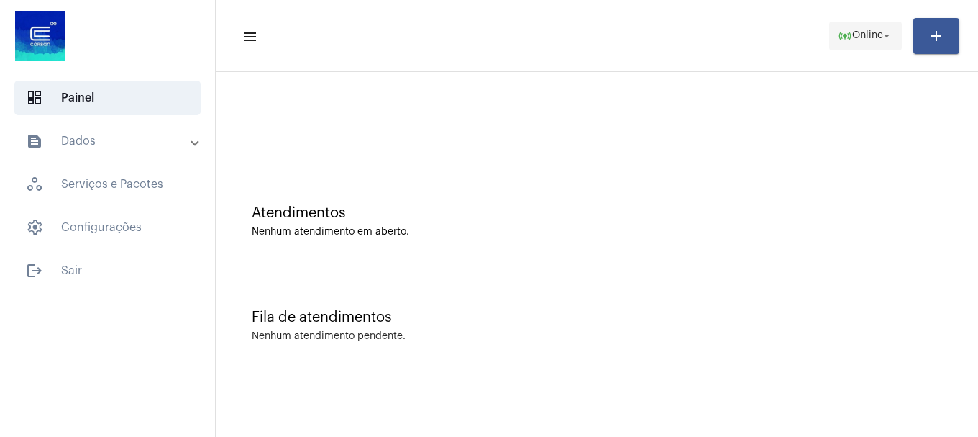
click at [896, 41] on button "online_prediction Online arrow_drop_down" at bounding box center [866, 36] width 73 height 29
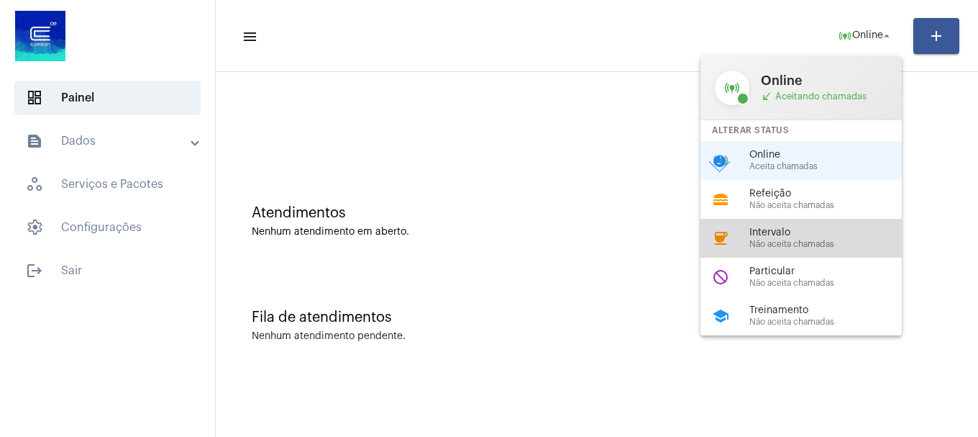
click at [778, 240] on span "Não aceita chamadas" at bounding box center [832, 244] width 164 height 9
